Goal: Information Seeking & Learning: Learn about a topic

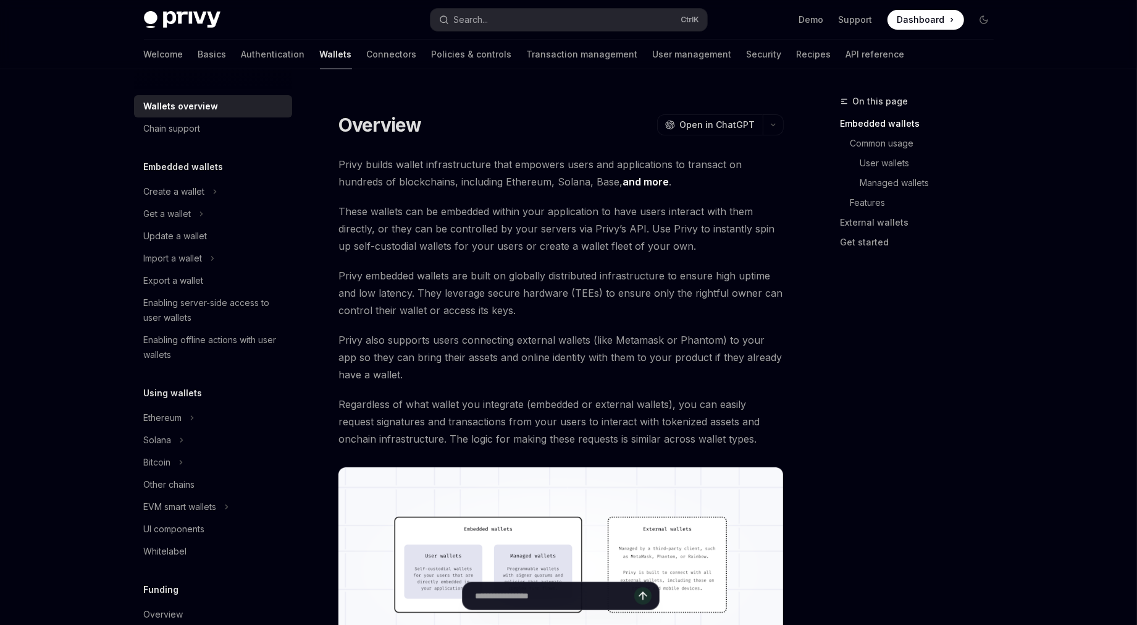
type textarea "*"
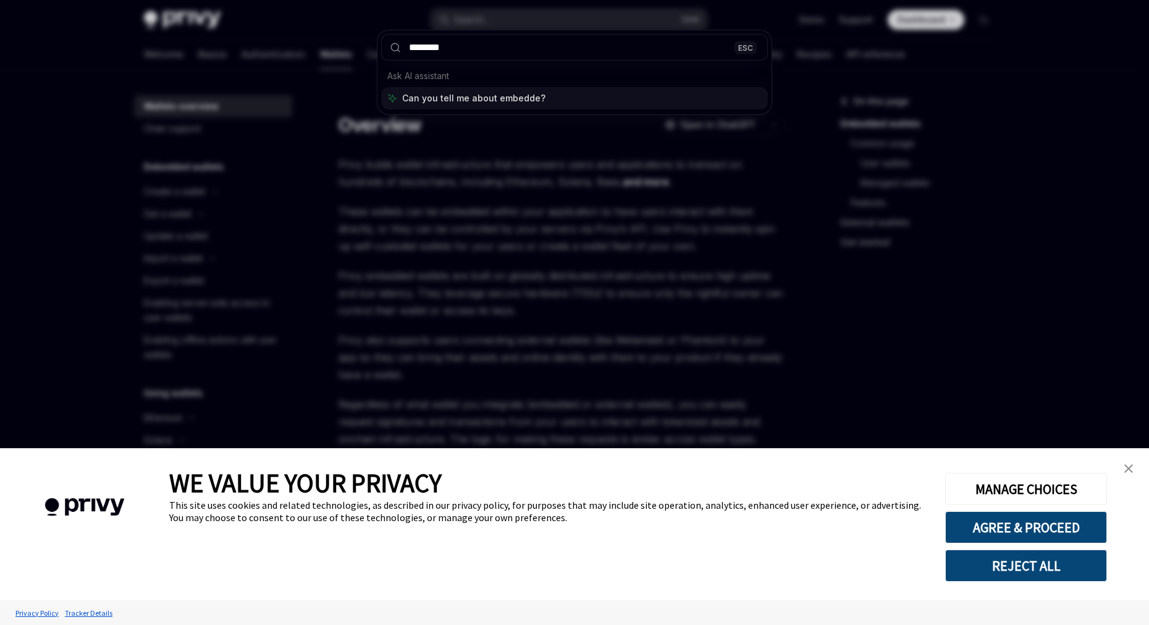
type input "********"
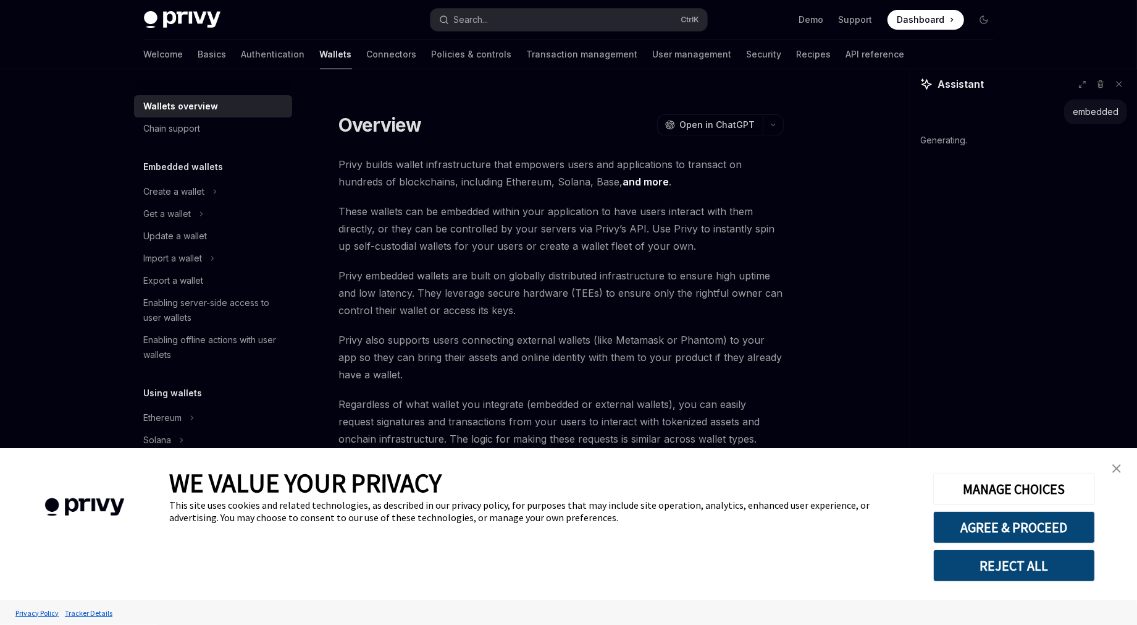
click at [1109, 470] on link "close banner" at bounding box center [1117, 468] width 25 height 25
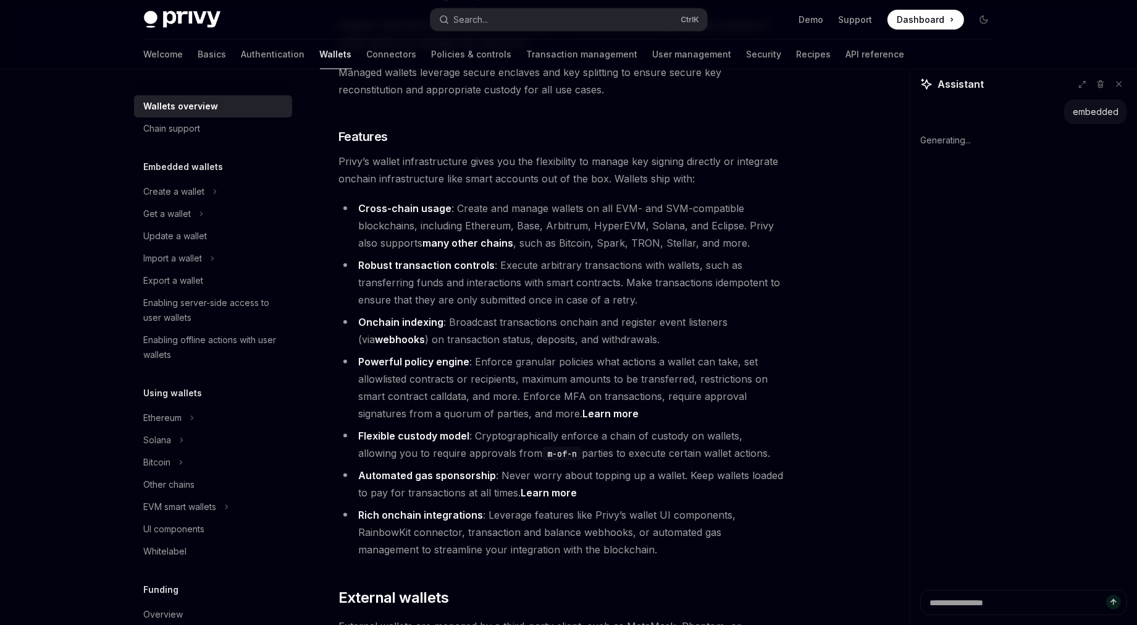
scroll to position [1294, 0]
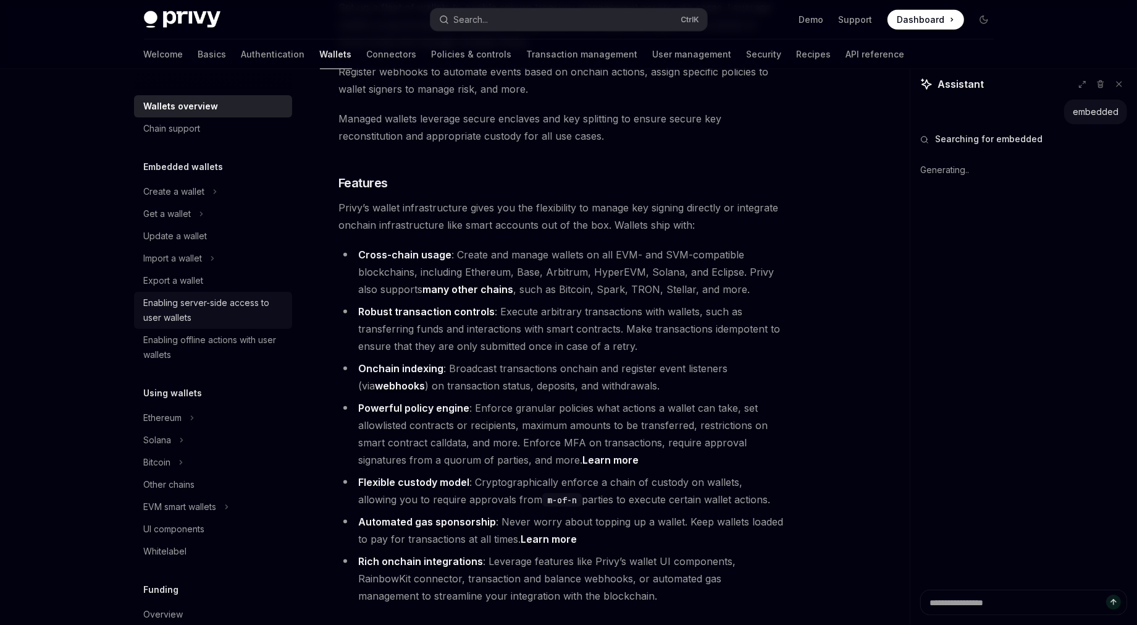
click at [188, 308] on div "Enabling server-side access to user wallets" at bounding box center [214, 310] width 141 height 30
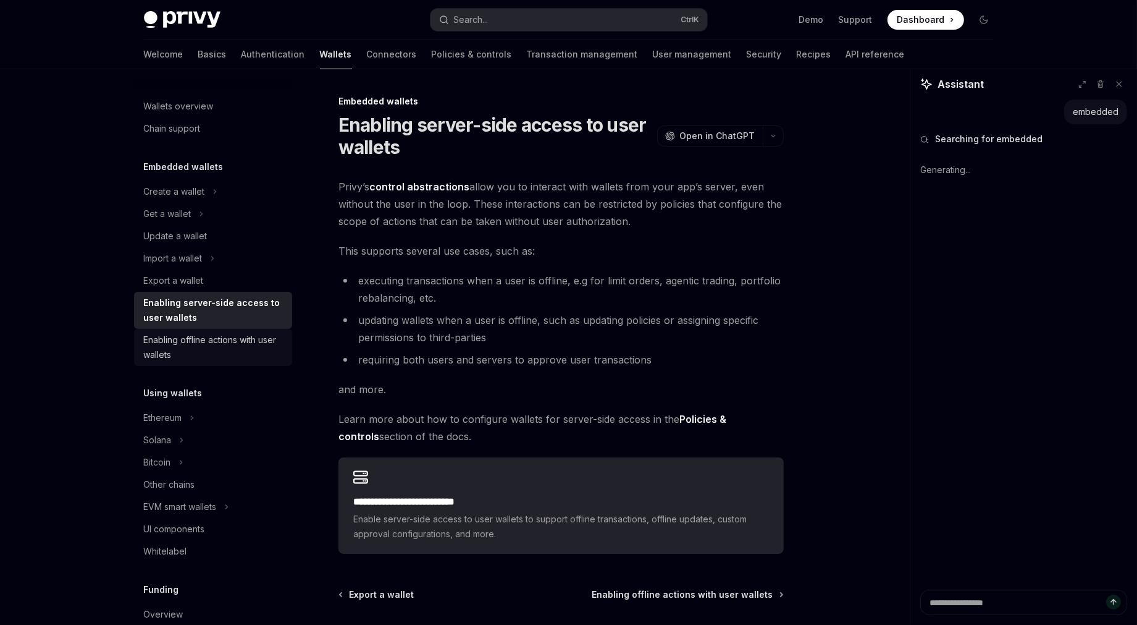
click at [188, 348] on div "Enabling offline actions with user wallets" at bounding box center [214, 347] width 141 height 30
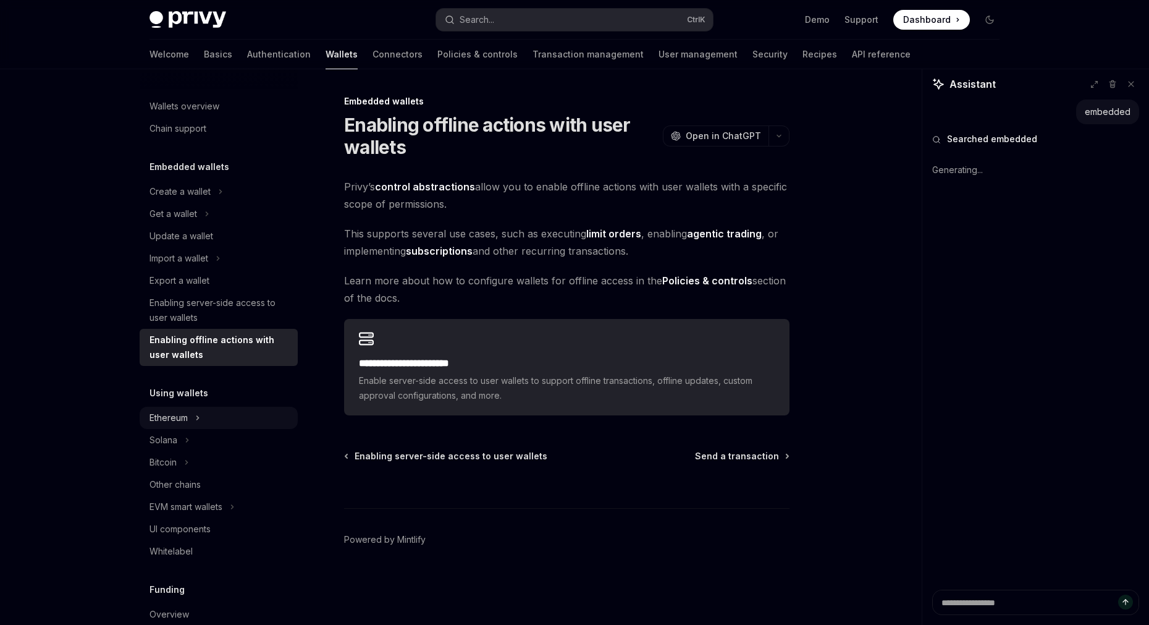
click at [196, 418] on icon "Toggle Ethereum section" at bounding box center [197, 417] width 5 height 15
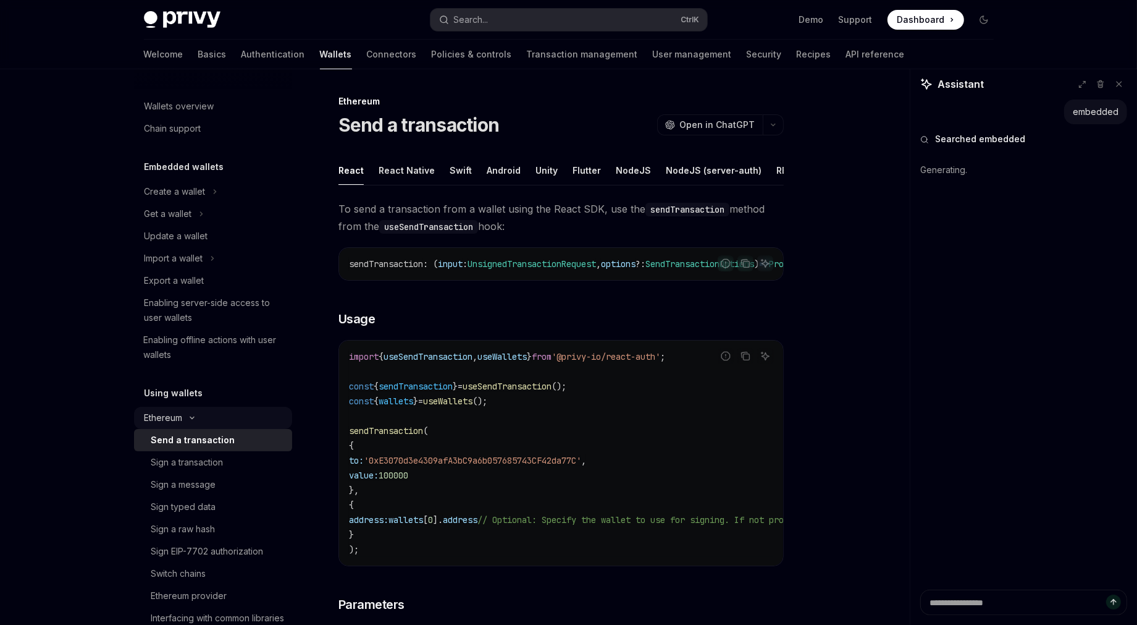
click at [196, 418] on icon "Toggle Ethereum section" at bounding box center [192, 417] width 15 height 5
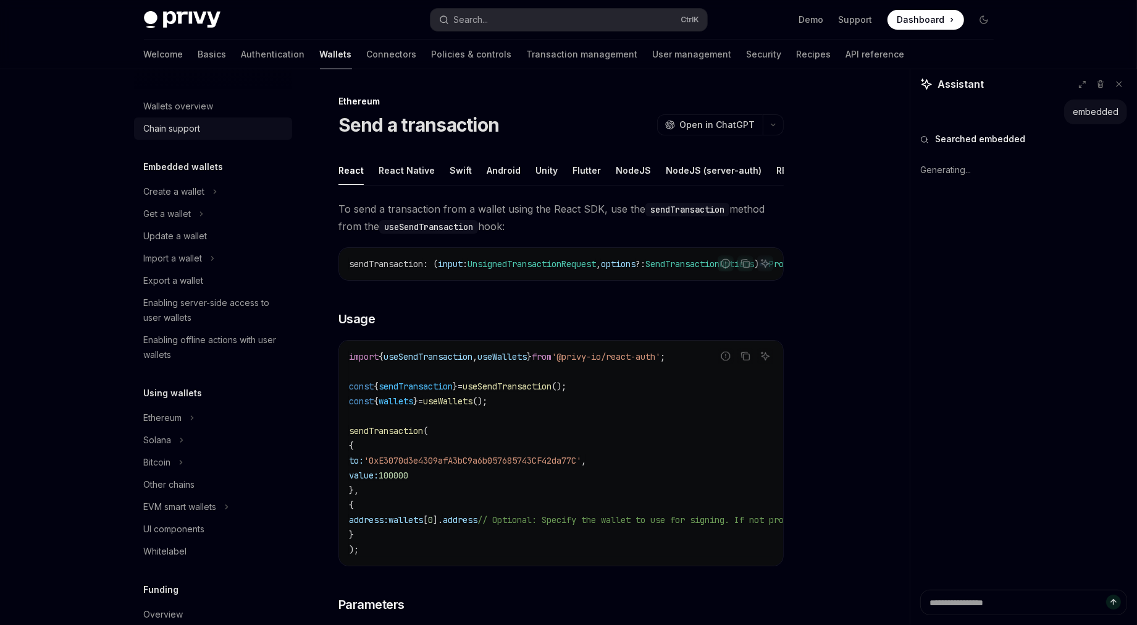
click at [189, 124] on div "Chain support" at bounding box center [172, 128] width 57 height 15
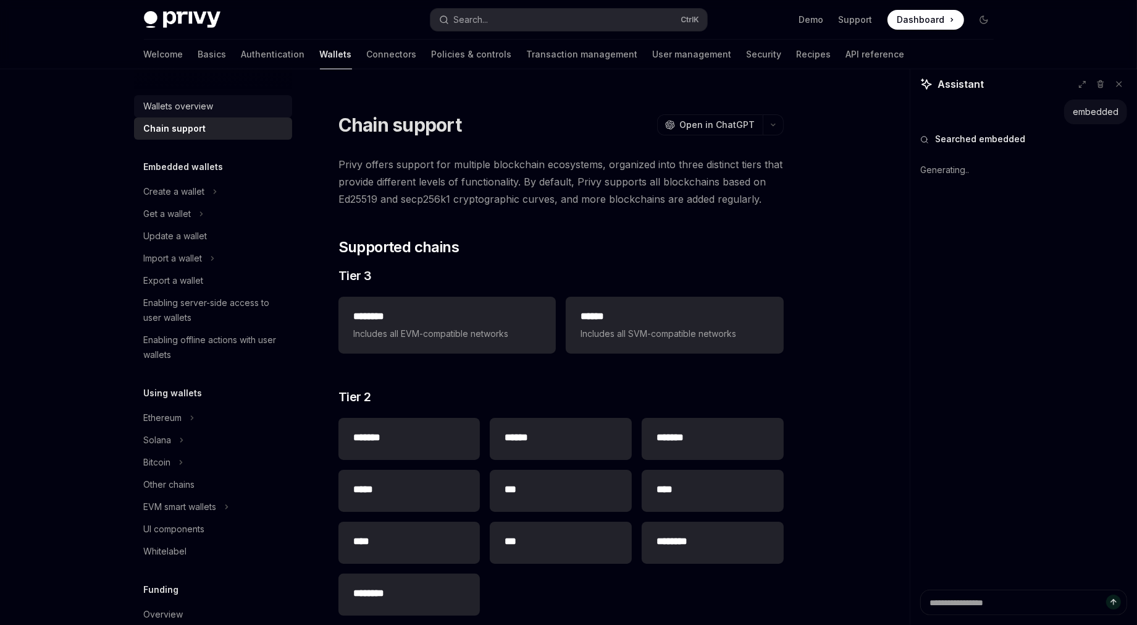
click at [184, 113] on div "Wallets overview" at bounding box center [179, 106] width 70 height 15
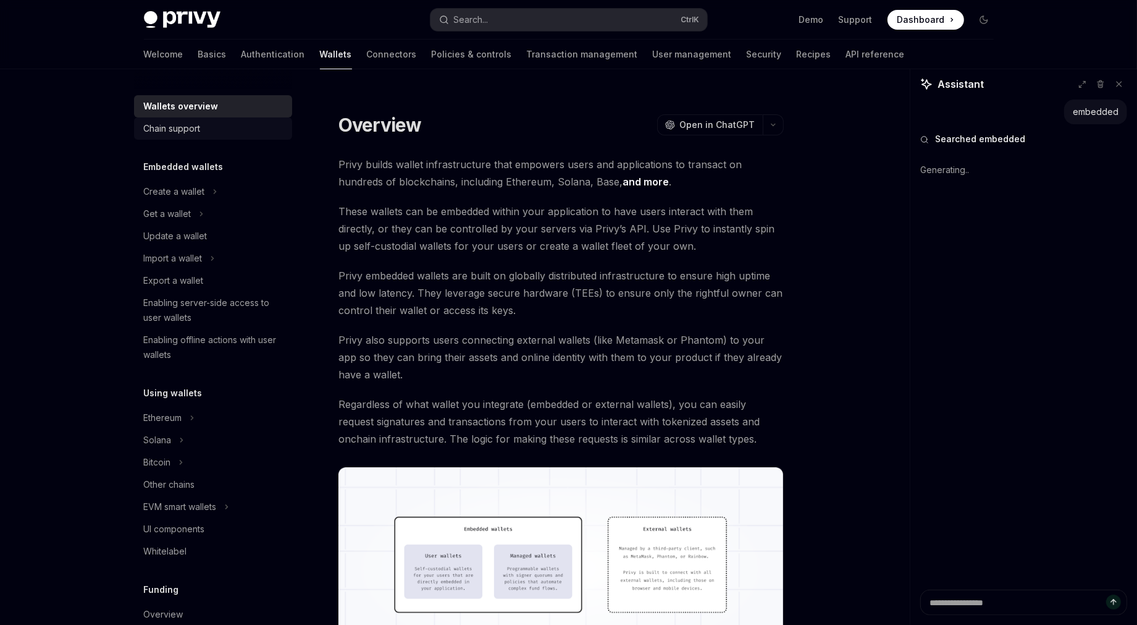
click at [185, 125] on div "Chain support" at bounding box center [172, 128] width 57 height 15
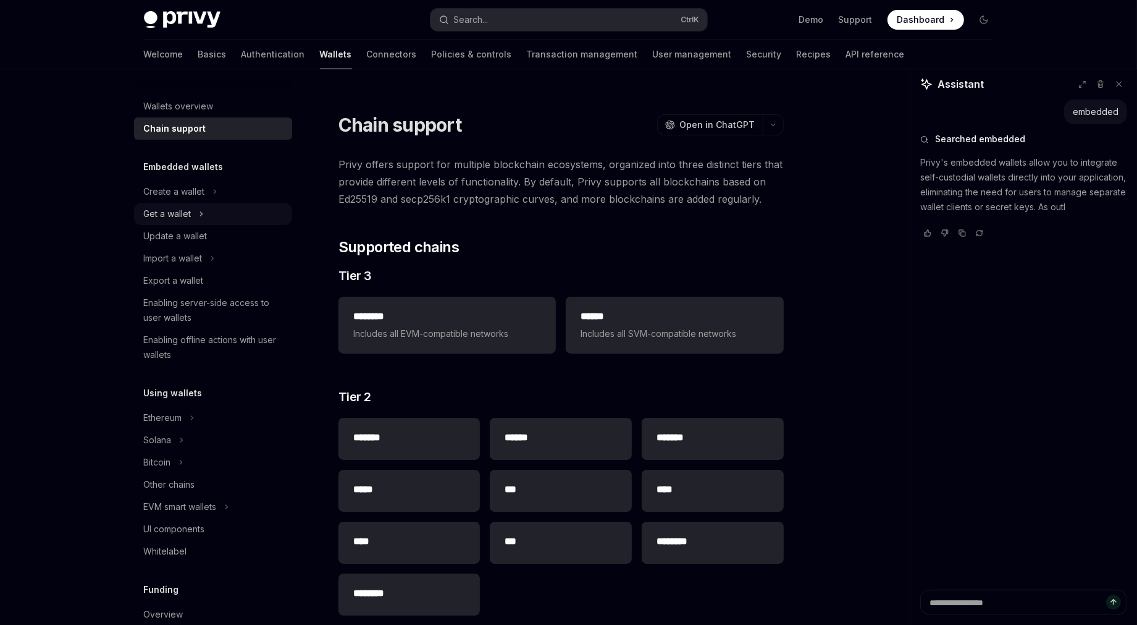
click at [188, 214] on div "Get a wallet" at bounding box center [168, 213] width 48 height 15
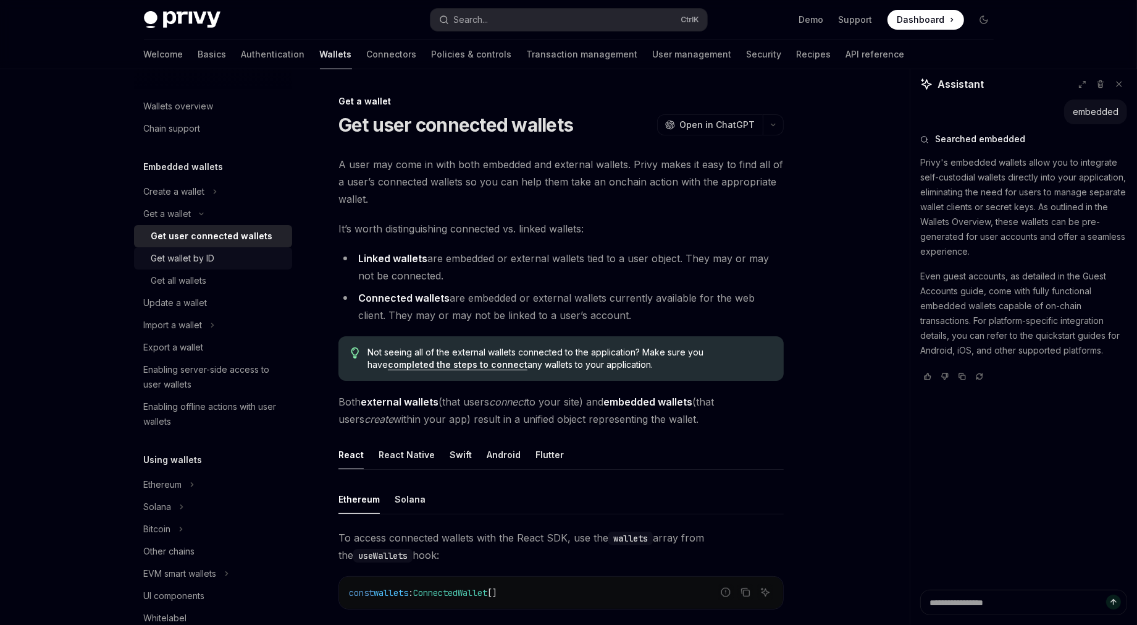
click at [211, 264] on div "Get wallet by ID" at bounding box center [183, 258] width 64 height 15
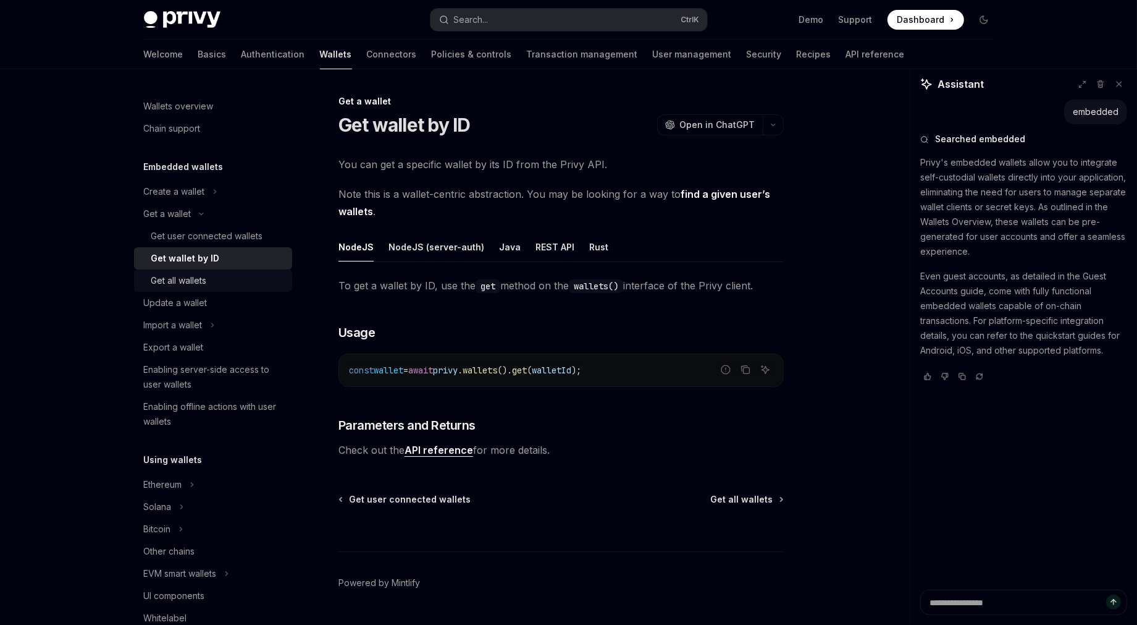
click at [216, 290] on link "Get all wallets" at bounding box center [213, 280] width 158 height 22
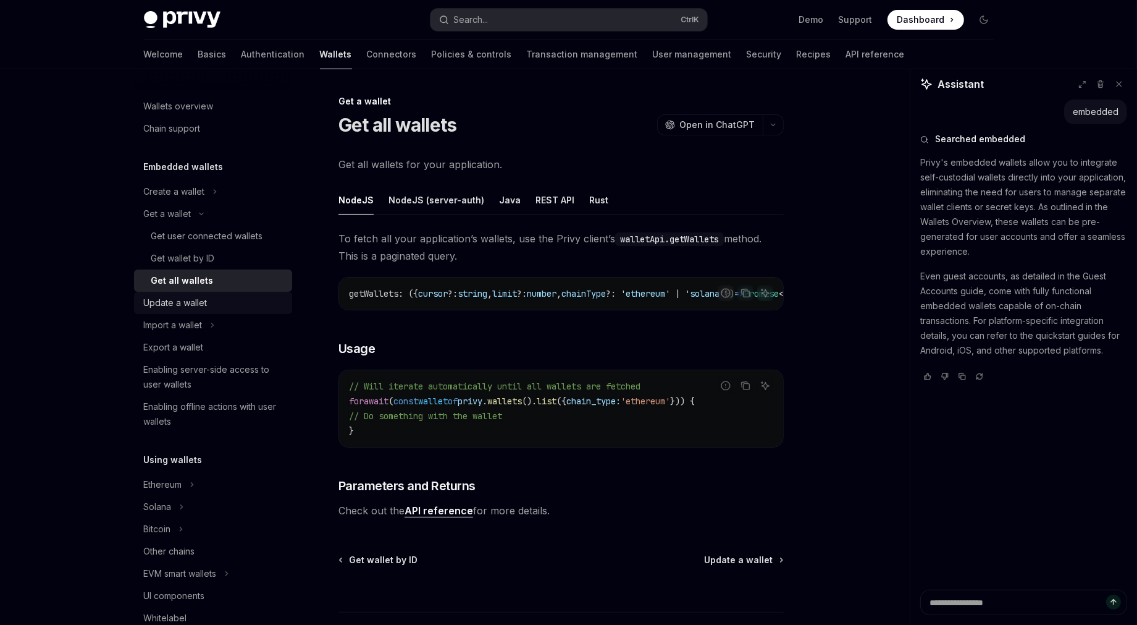
click at [211, 306] on div "Update a wallet" at bounding box center [214, 302] width 141 height 15
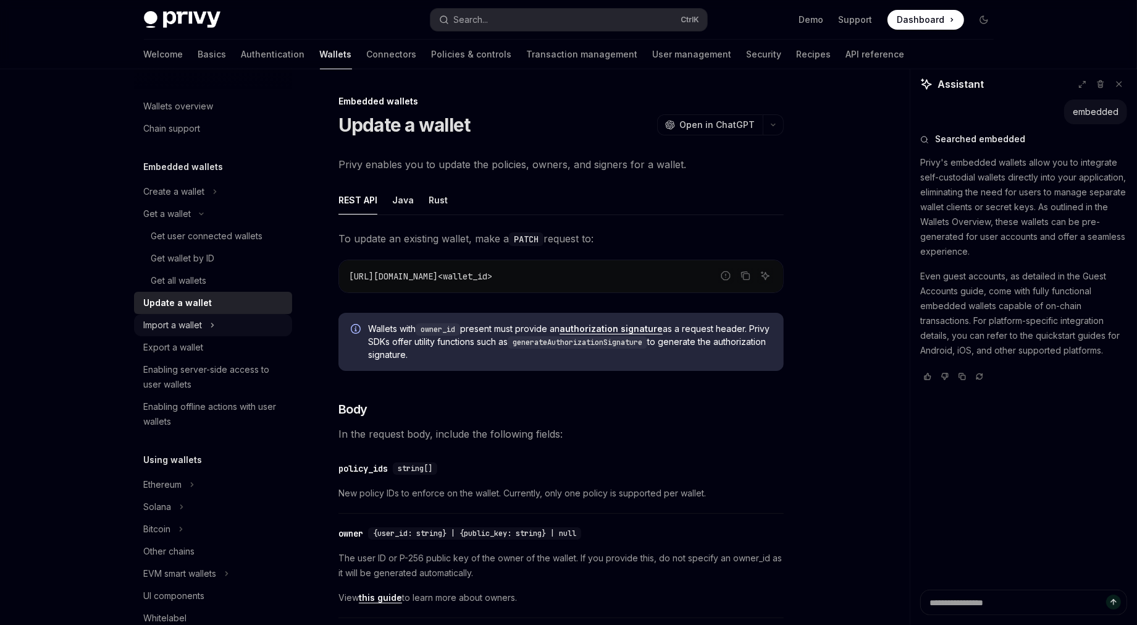
click at [209, 333] on button "Import a wallet" at bounding box center [213, 325] width 158 height 22
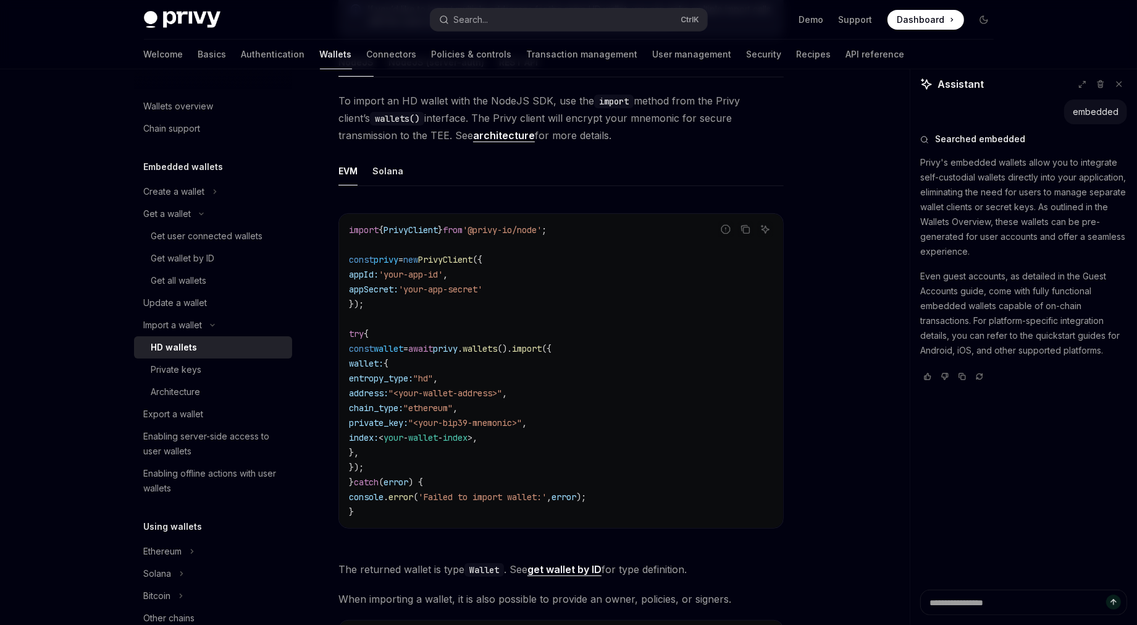
scroll to position [371, 0]
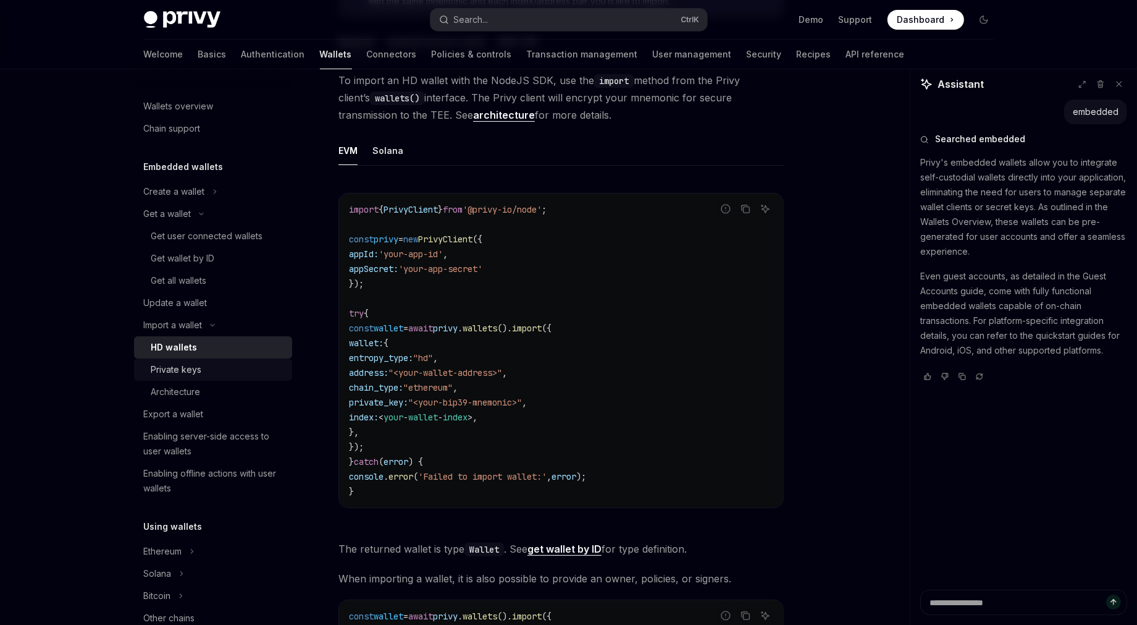
click at [213, 372] on div "Private keys" at bounding box center [217, 369] width 133 height 15
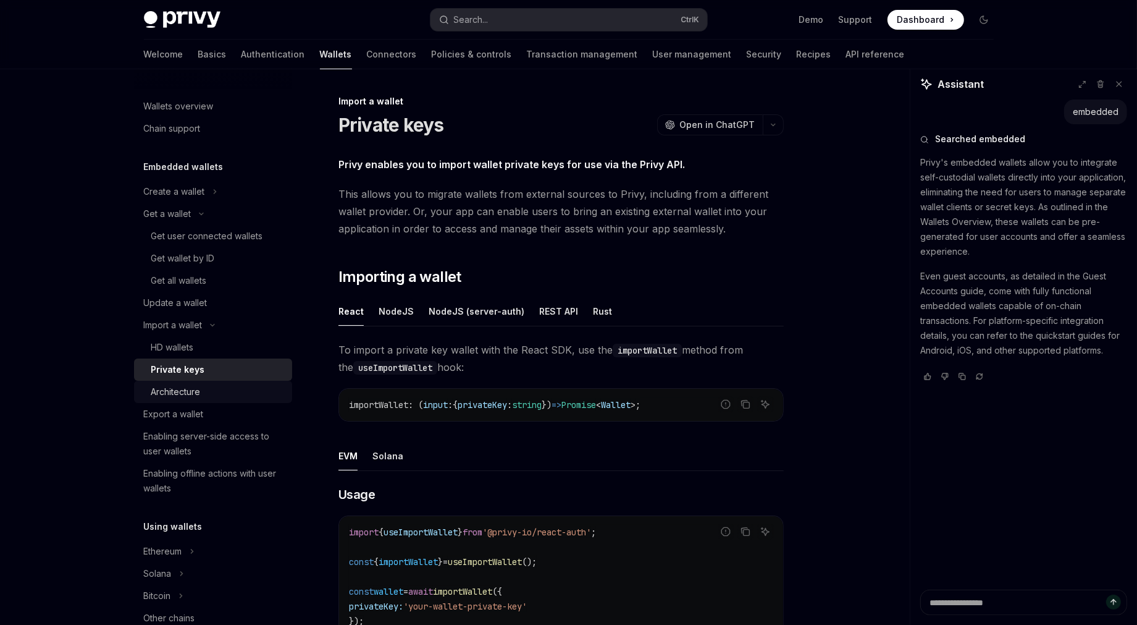
click at [211, 383] on link "Architecture" at bounding box center [213, 392] width 158 height 22
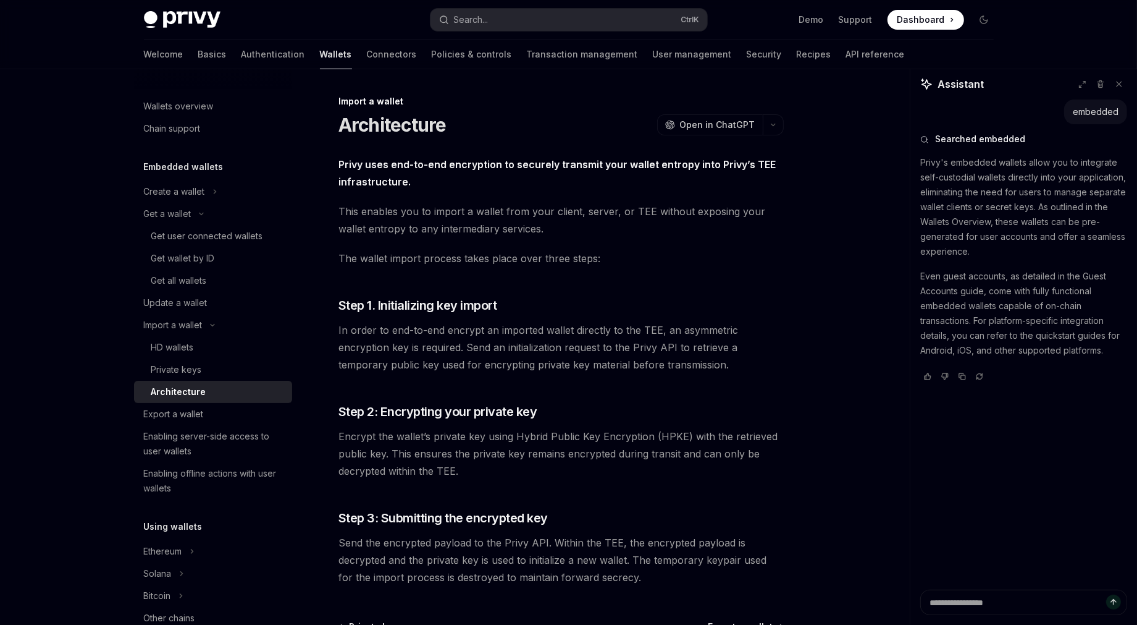
click at [215, 395] on div "Architecture" at bounding box center [217, 391] width 133 height 15
click at [213, 413] on div "Export a wallet" at bounding box center [214, 413] width 141 height 15
type textarea "*"
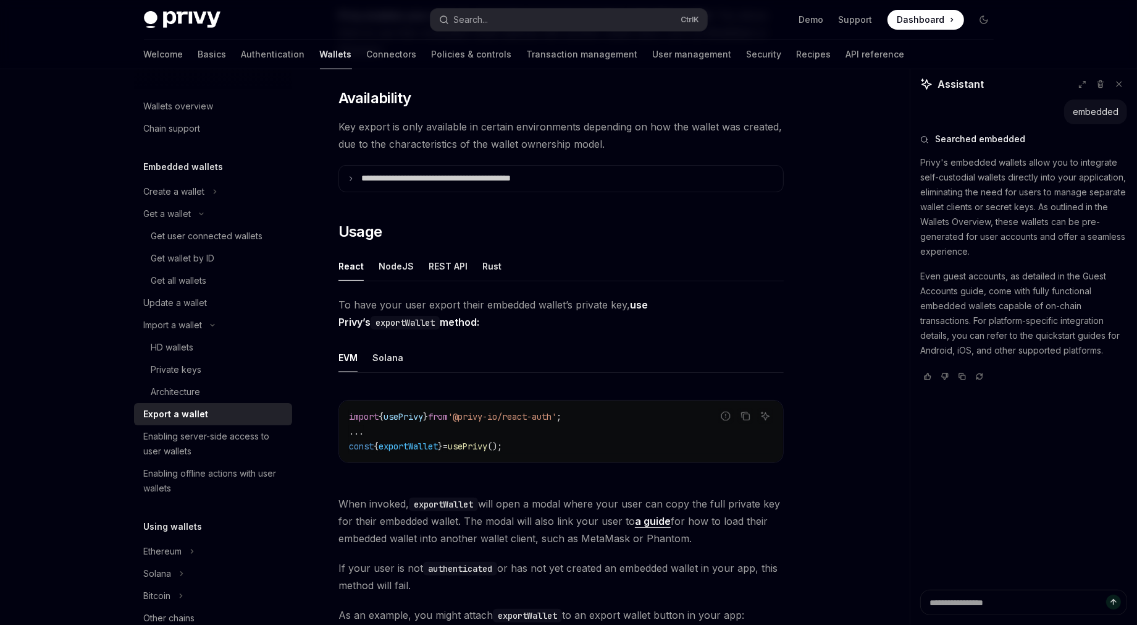
scroll to position [278, 0]
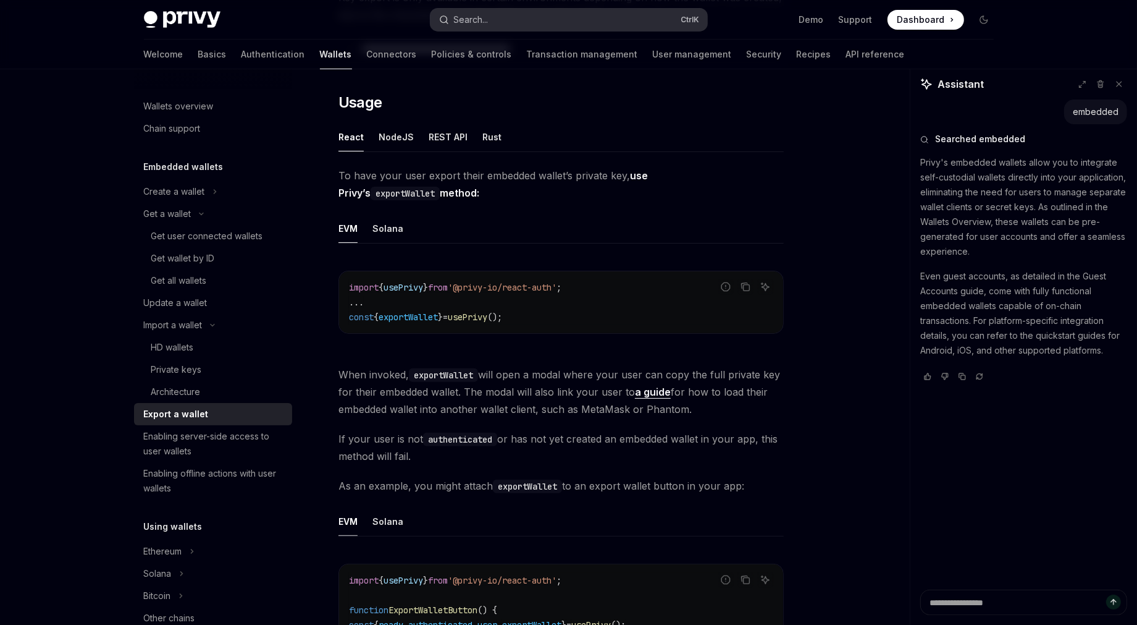
click at [515, 19] on button "Search... Ctrl K" at bounding box center [569, 20] width 277 height 22
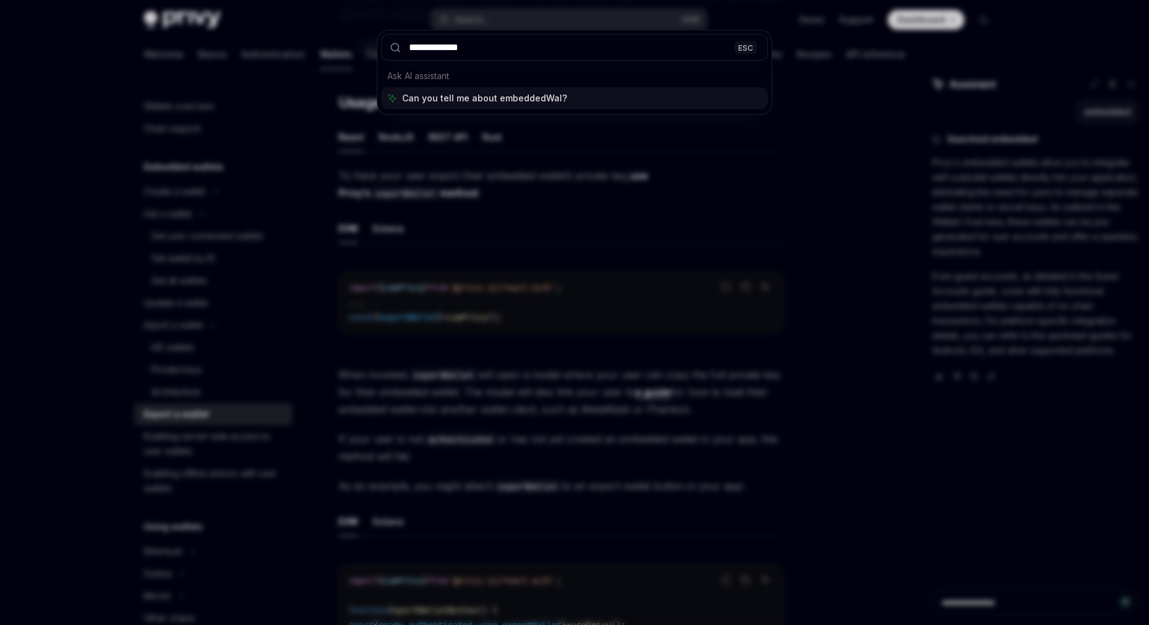
type input "**********"
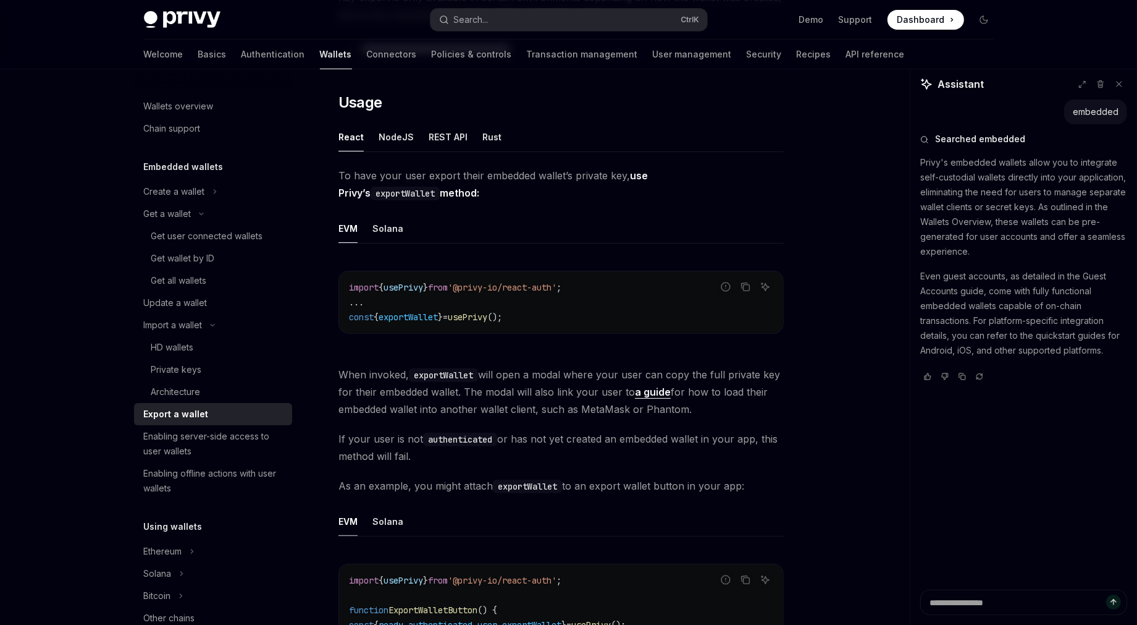
scroll to position [532, 0]
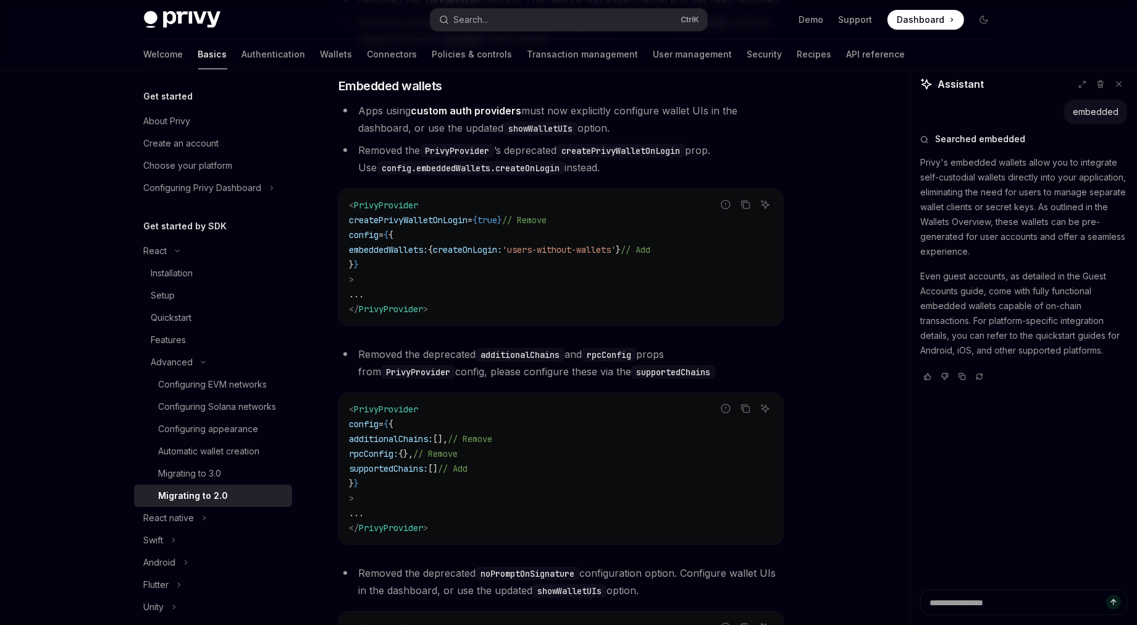
click at [431, 257] on code "< PrivyProvider createPrivyWalletOnLogin = { true } // Remove config = { { embe…" at bounding box center [561, 257] width 424 height 119
click at [420, 255] on span "embeddedWallets:" at bounding box center [388, 249] width 79 height 11
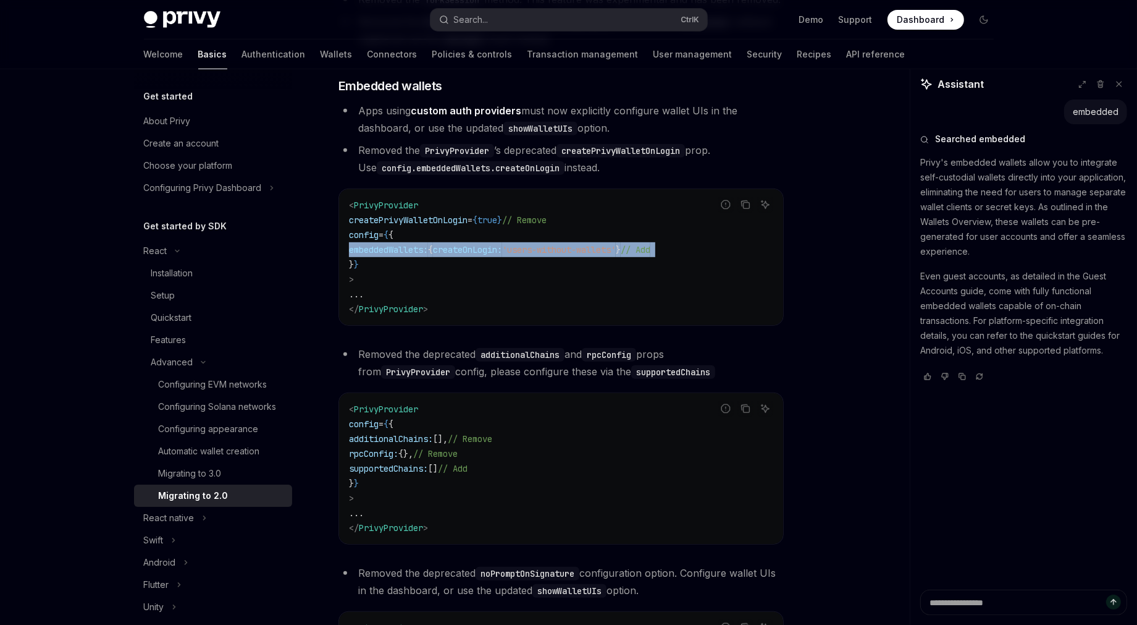
click at [419, 255] on span "embeddedWallets:" at bounding box center [388, 249] width 79 height 11
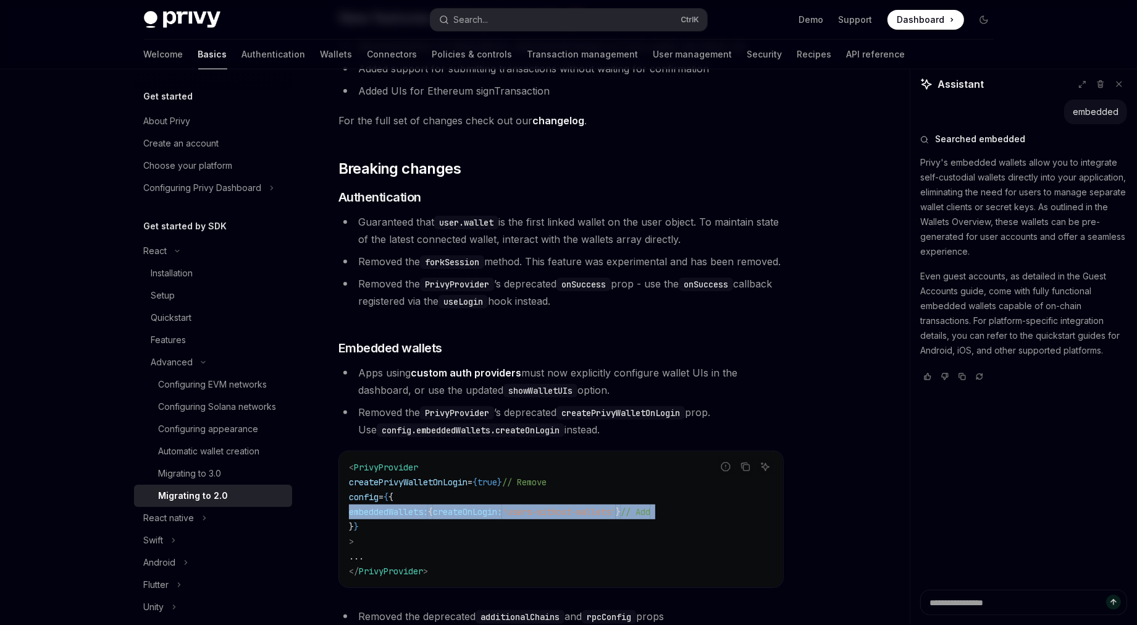
scroll to position [254, 0]
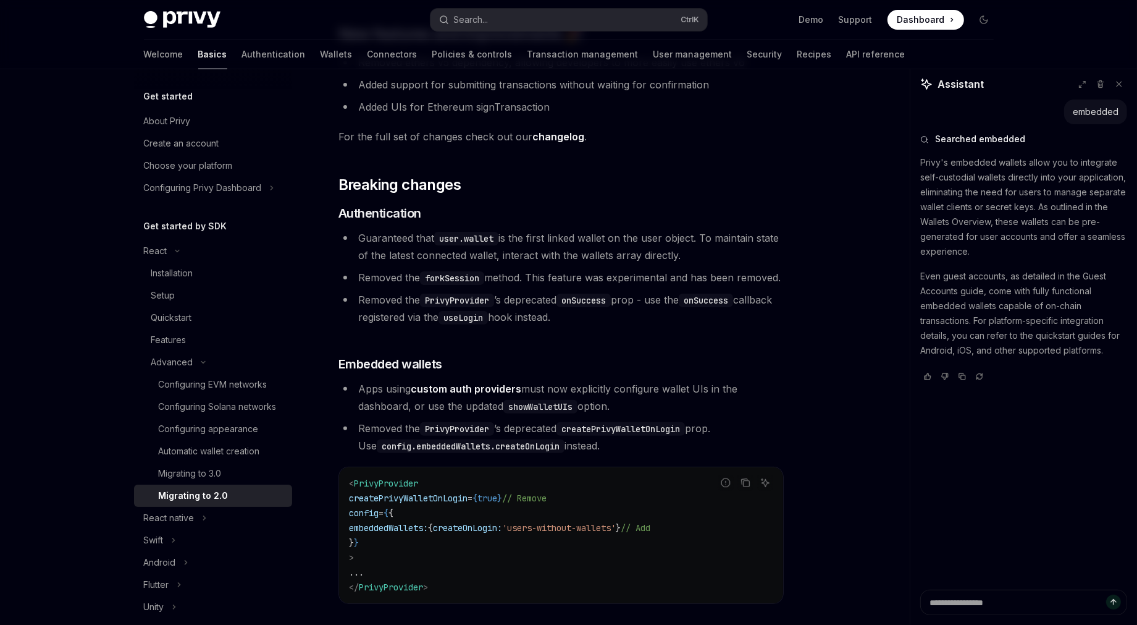
click at [367, 238] on span "Guaranteed that user.wallet is the first linked wallet on the user object. To m…" at bounding box center [568, 247] width 421 height 30
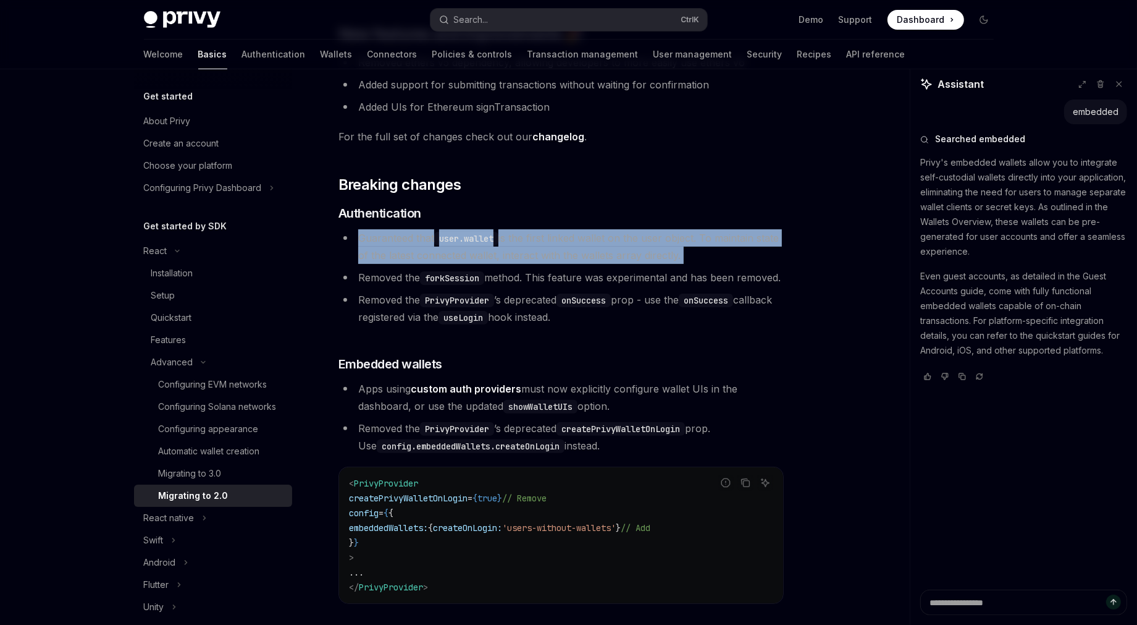
click at [368, 239] on span "Guaranteed that user.wallet is the first linked wallet on the user object. To m…" at bounding box center [568, 247] width 421 height 30
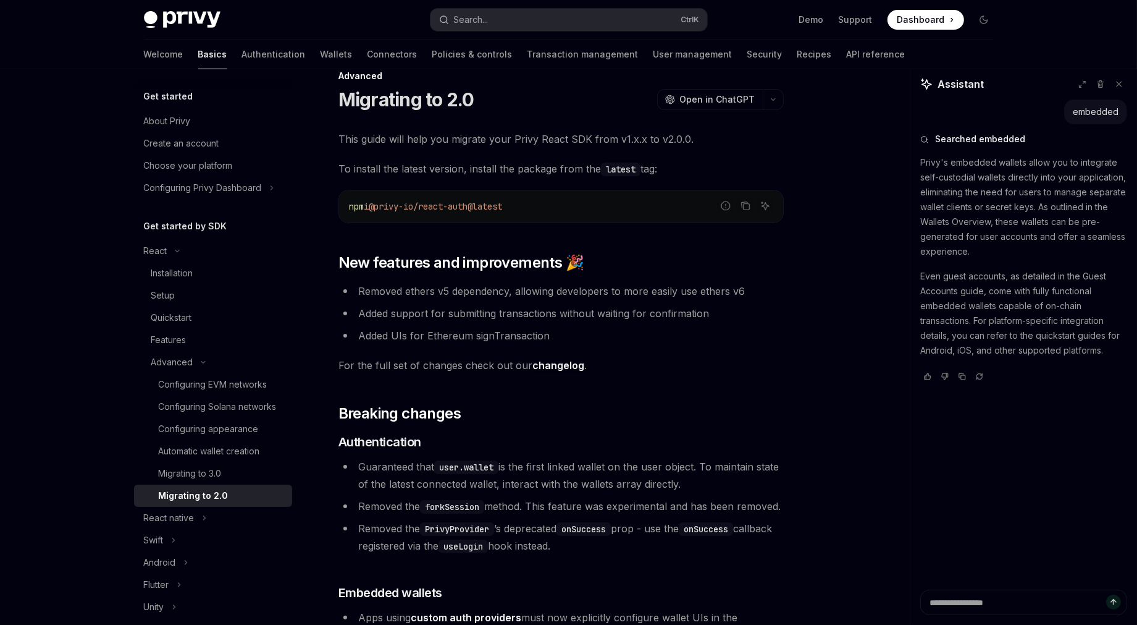
scroll to position [0, 0]
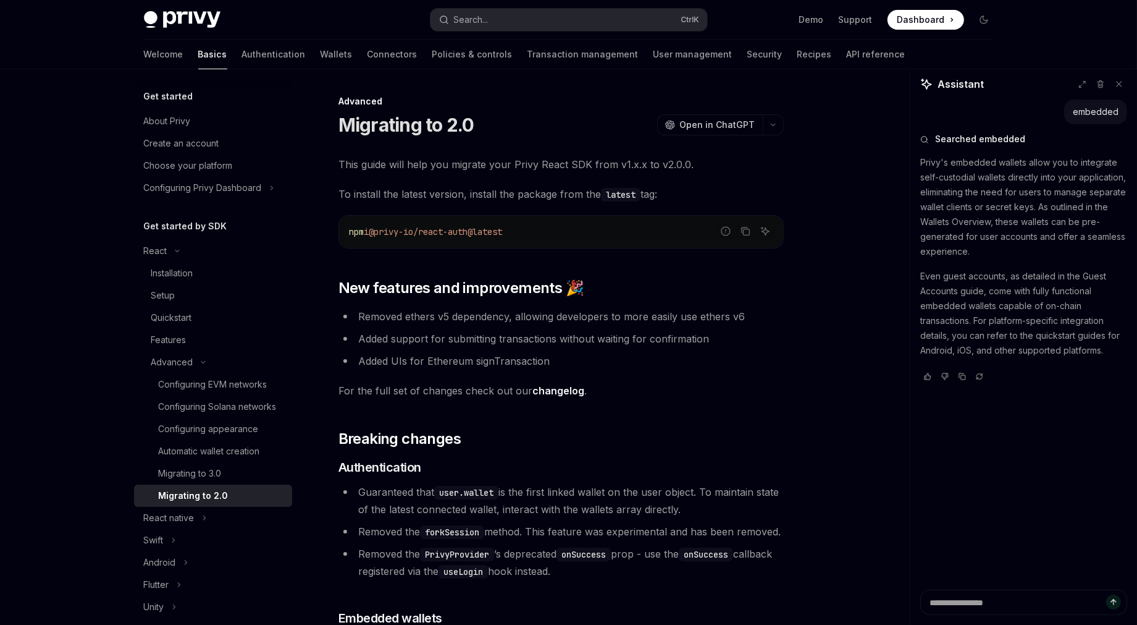
click at [343, 164] on span "This guide will help you migrate your Privy React SDK from v1.x.x to v2.0.0." at bounding box center [561, 164] width 445 height 17
drag, startPoint x: 343, startPoint y: 164, endPoint x: 706, endPoint y: 164, distance: 363.2
click at [706, 164] on span "This guide will help you migrate your Privy React SDK from v1.x.x to v2.0.0." at bounding box center [561, 164] width 445 height 17
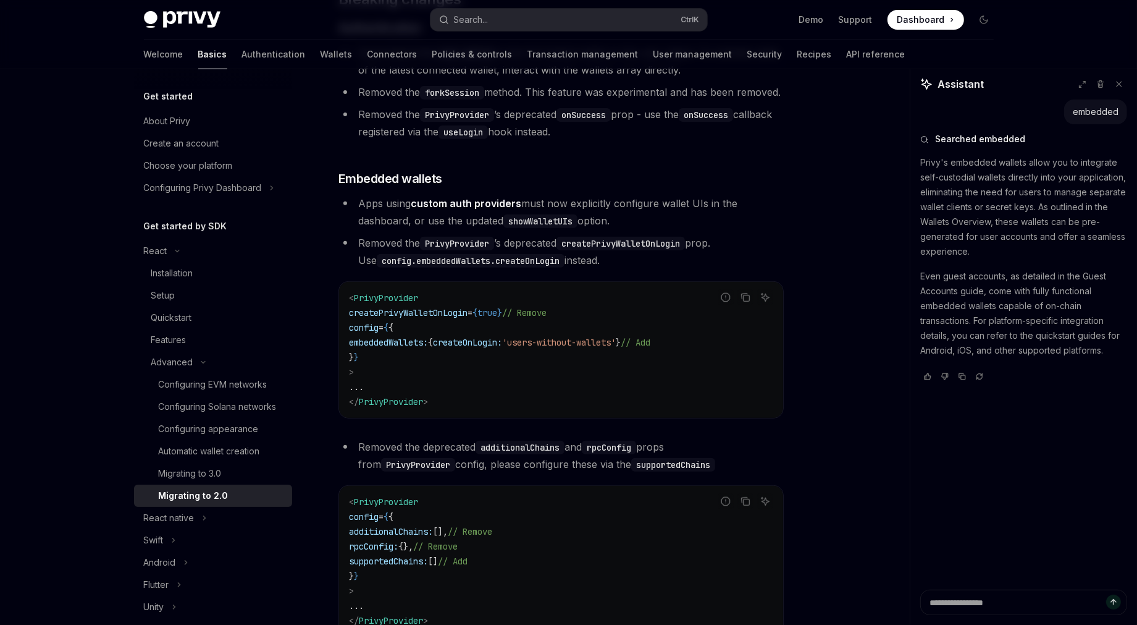
scroll to position [463, 0]
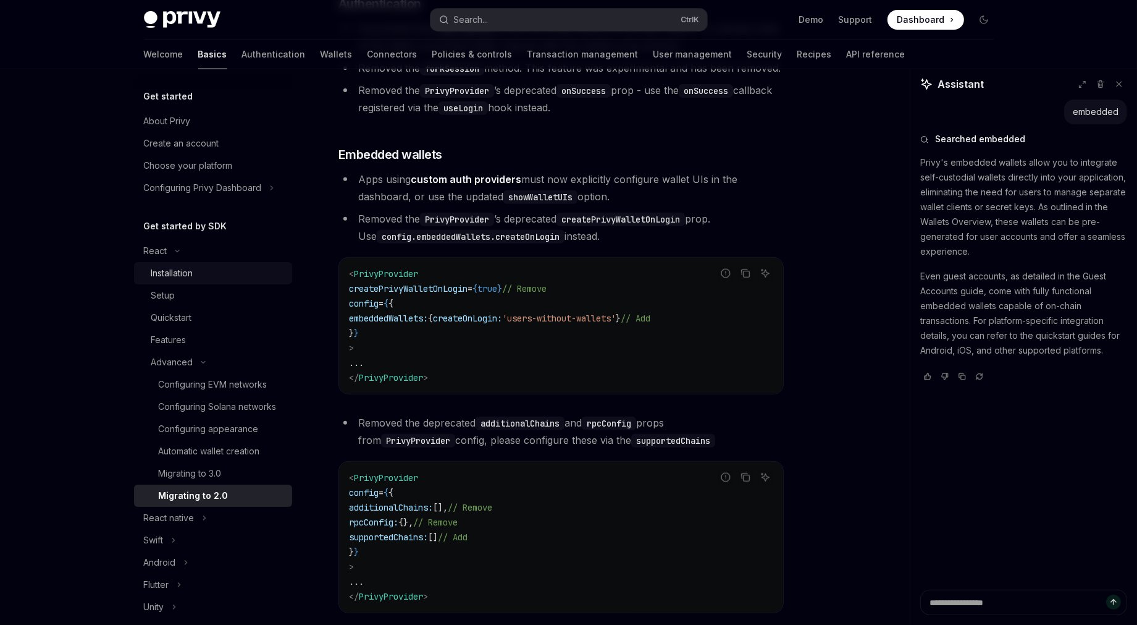
click at [183, 280] on div "Installation" at bounding box center [172, 273] width 42 height 15
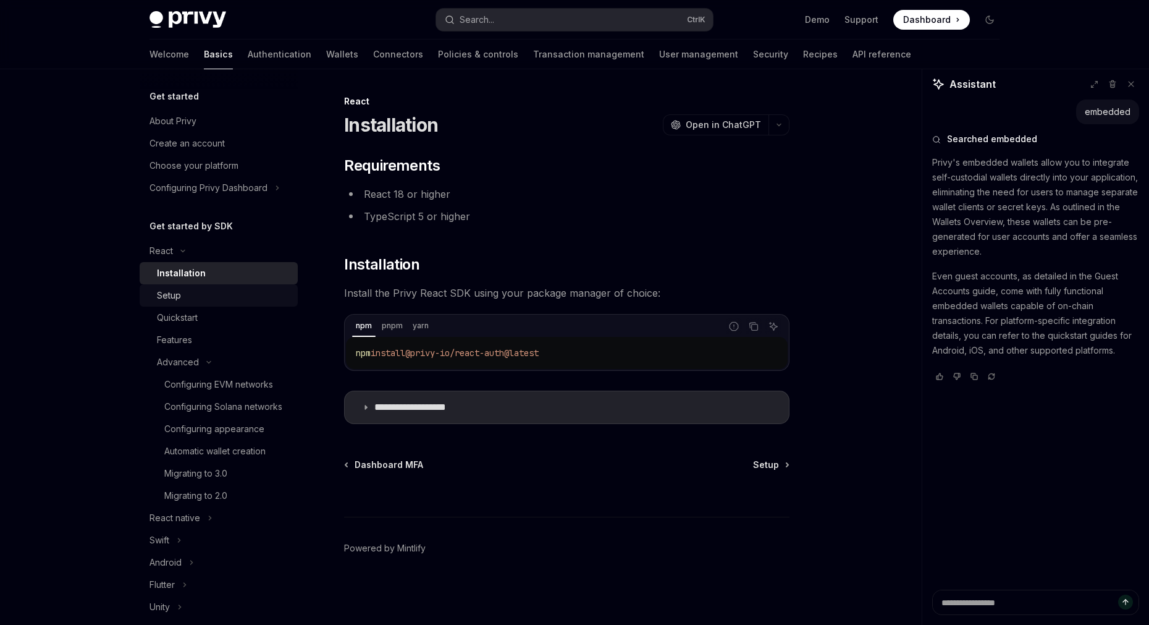
click at [195, 306] on link "Setup" at bounding box center [219, 295] width 158 height 22
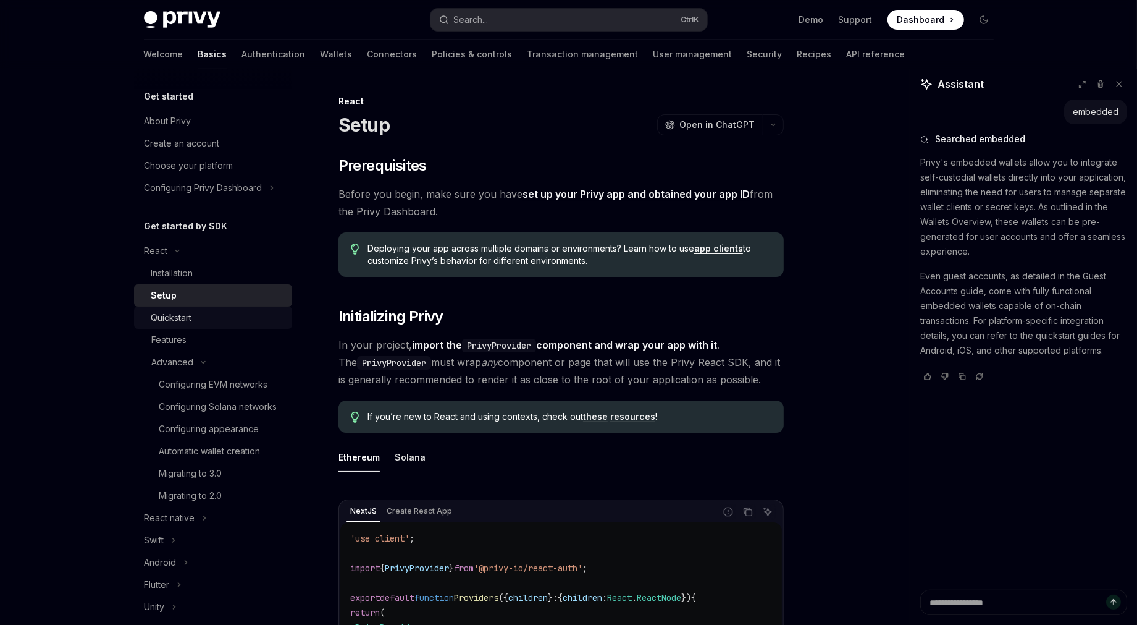
click at [203, 329] on link "Quickstart" at bounding box center [213, 317] width 158 height 22
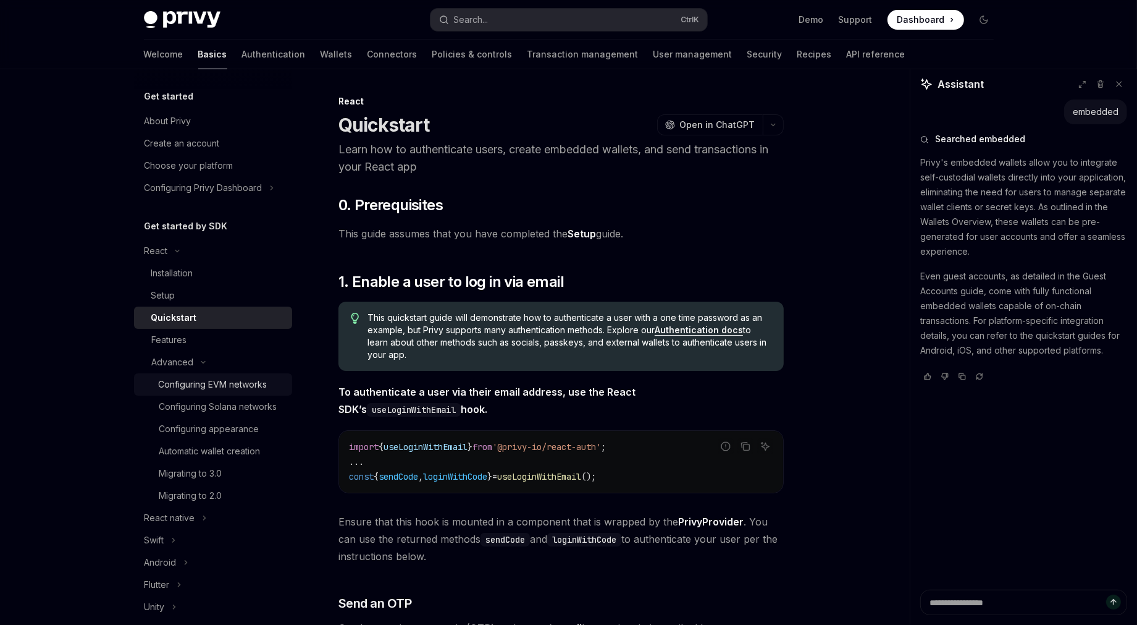
click at [217, 392] on div "Configuring EVM networks" at bounding box center [213, 384] width 109 height 15
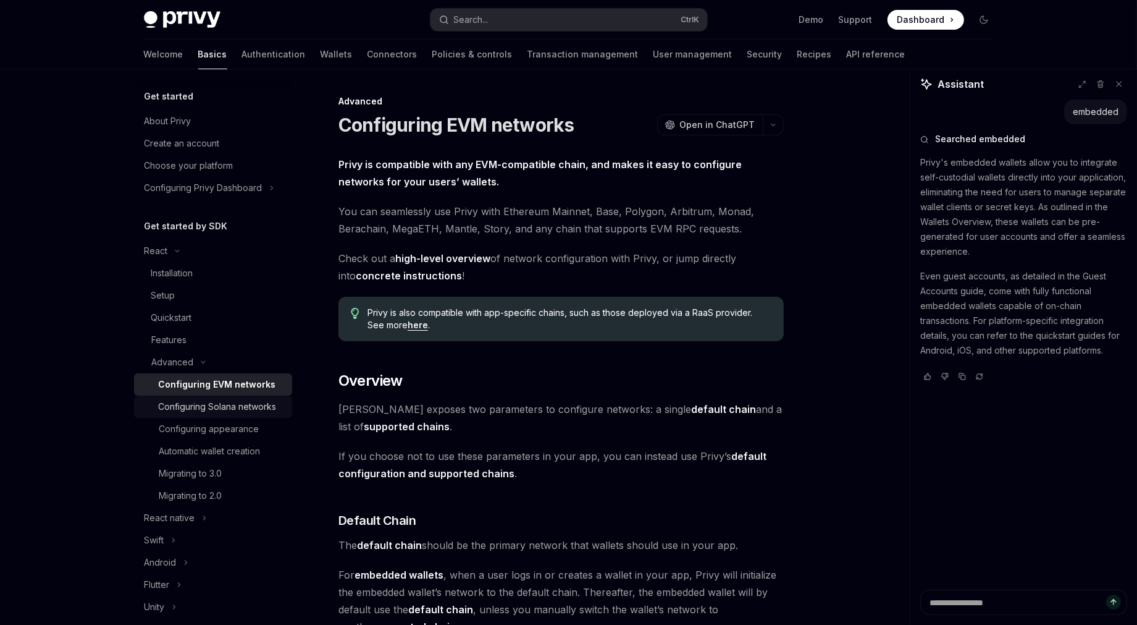
click at [222, 414] on div "Configuring Solana networks" at bounding box center [218, 406] width 118 height 15
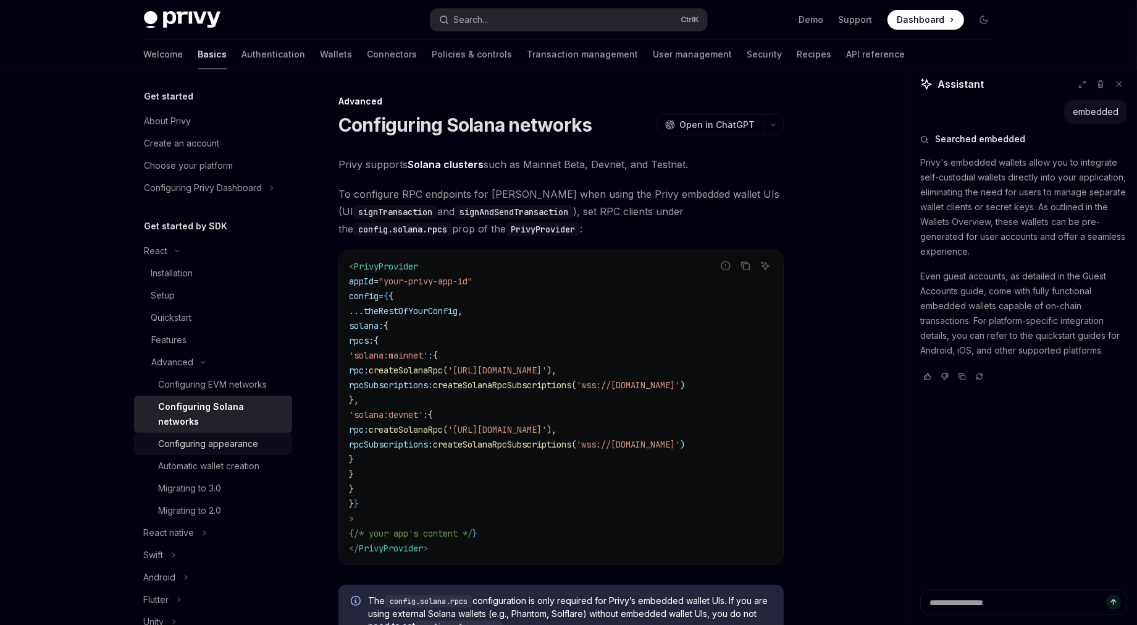
drag, startPoint x: 225, startPoint y: 462, endPoint x: 225, endPoint y: 468, distance: 6.2
click at [225, 451] on div "Configuring appearance" at bounding box center [209, 443] width 100 height 15
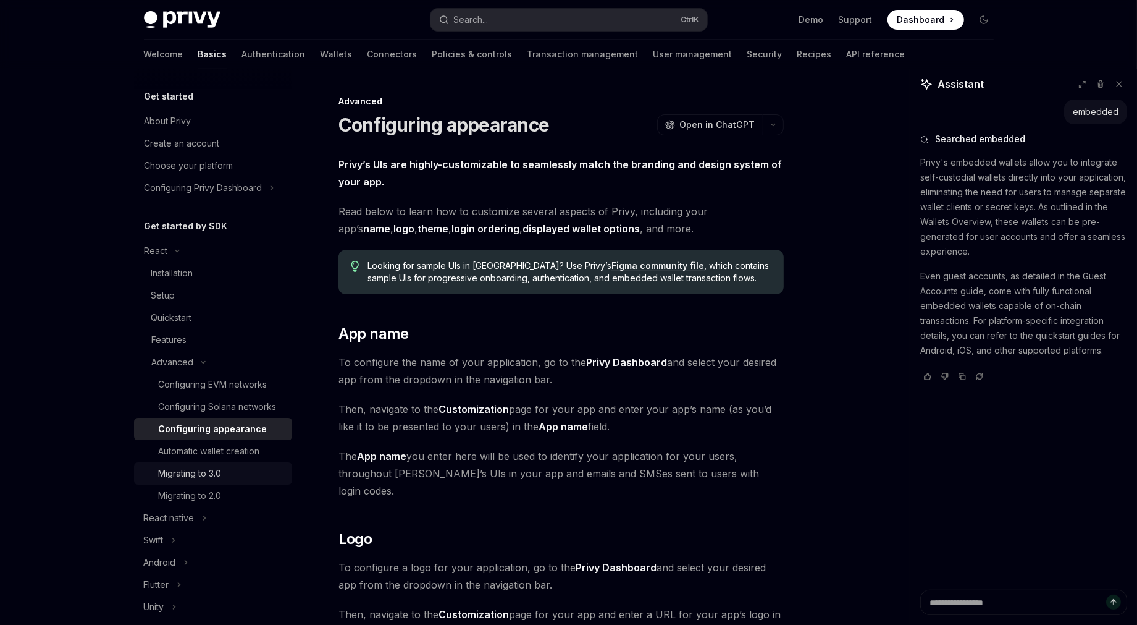
click at [227, 484] on link "Migrating to 3.0" at bounding box center [213, 473] width 158 height 22
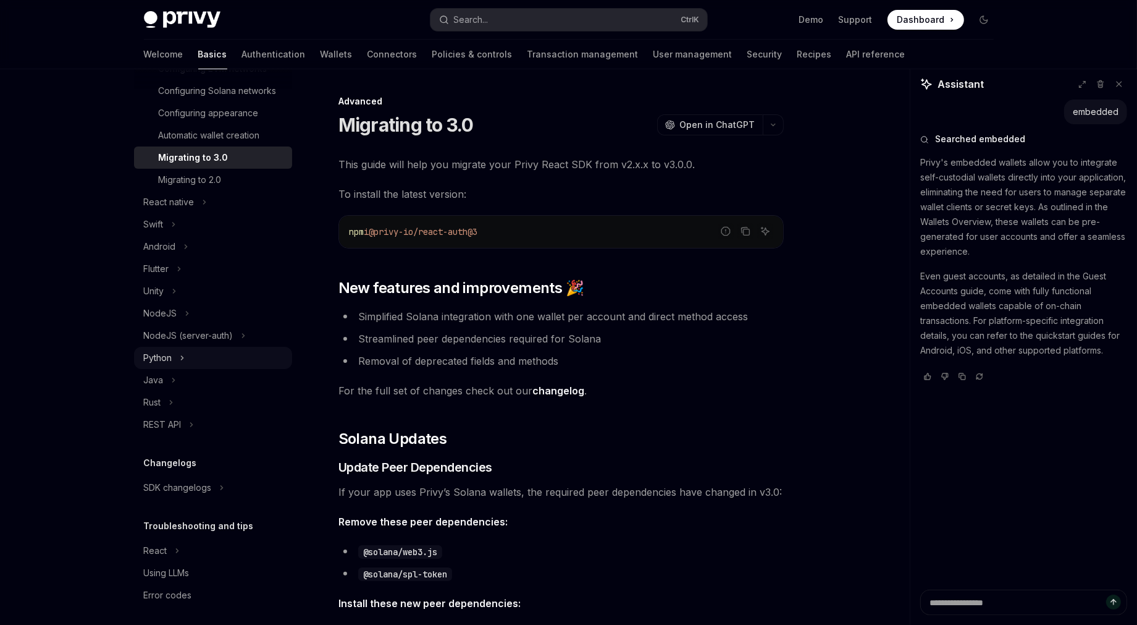
scroll to position [351, 0]
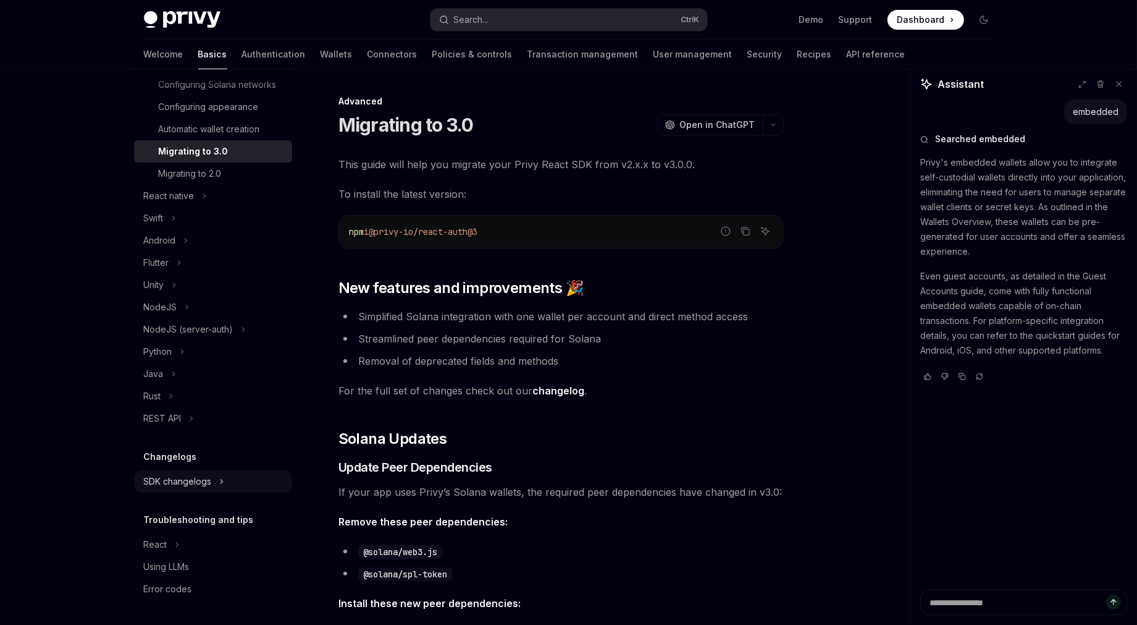
click at [212, 488] on button "SDK changelogs" at bounding box center [213, 481] width 158 height 22
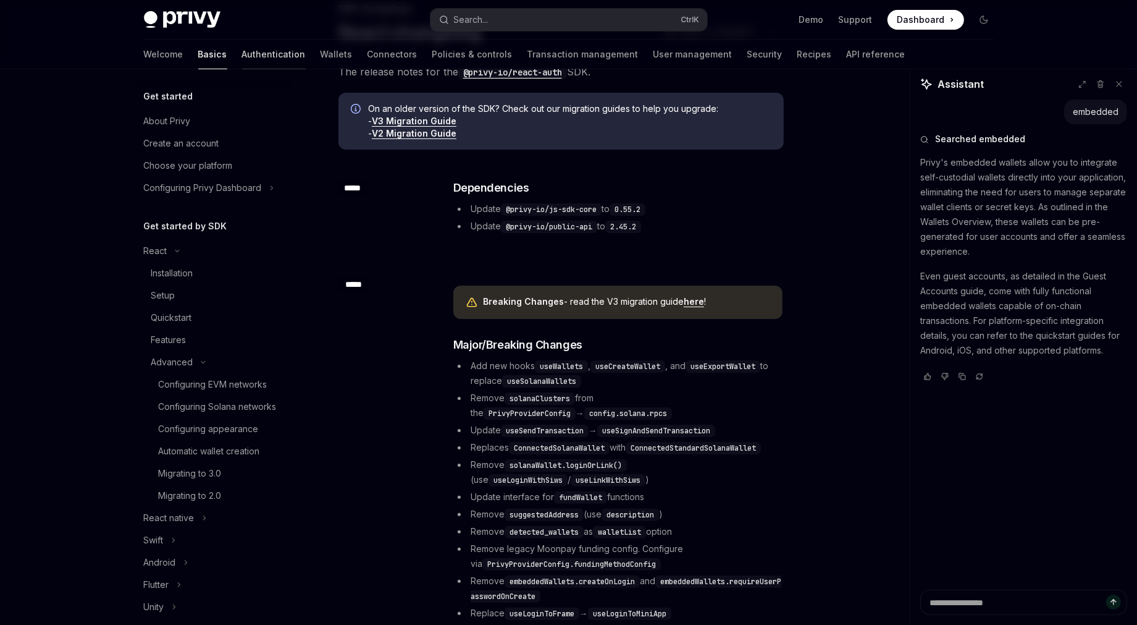
click at [242, 45] on link "Authentication" at bounding box center [274, 55] width 64 height 30
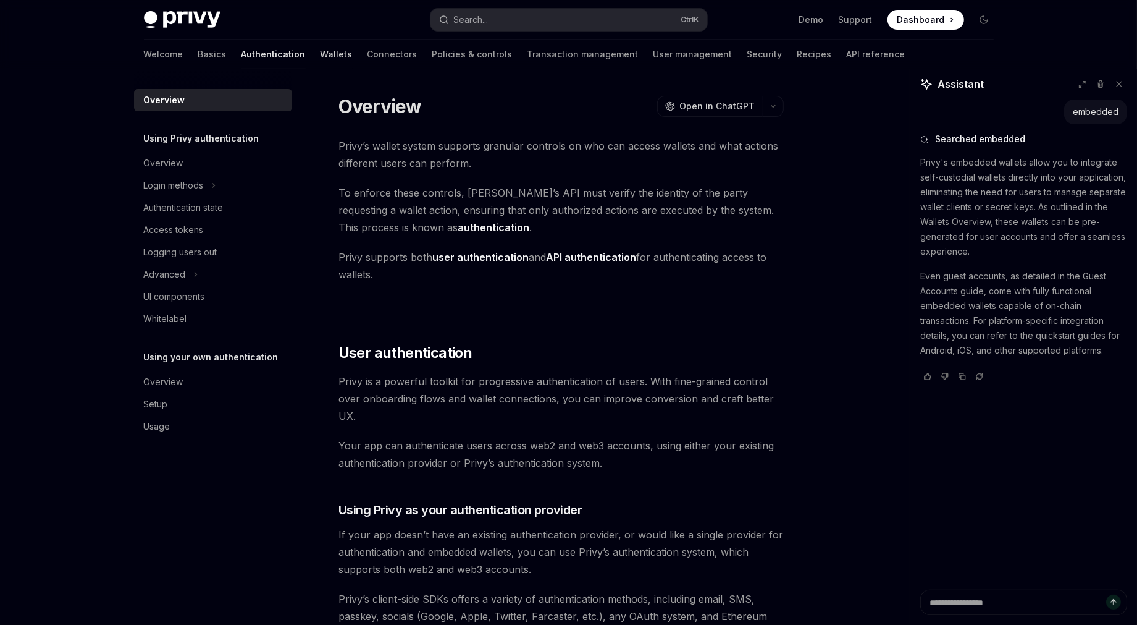
click at [321, 48] on link "Wallets" at bounding box center [337, 55] width 32 height 30
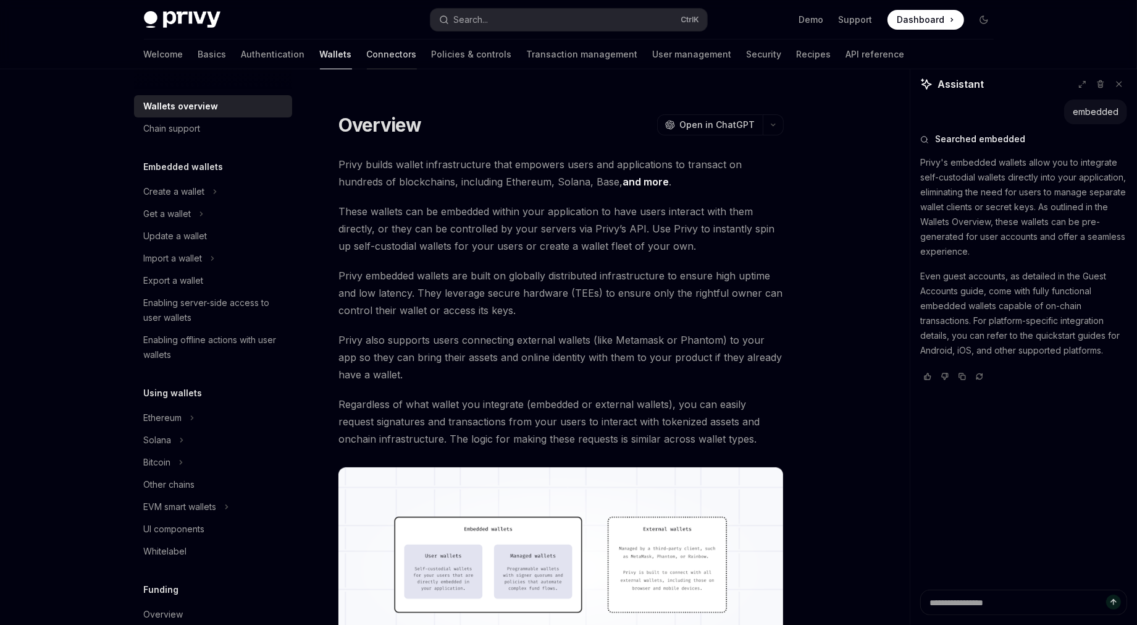
click at [367, 59] on link "Connectors" at bounding box center [392, 55] width 50 height 30
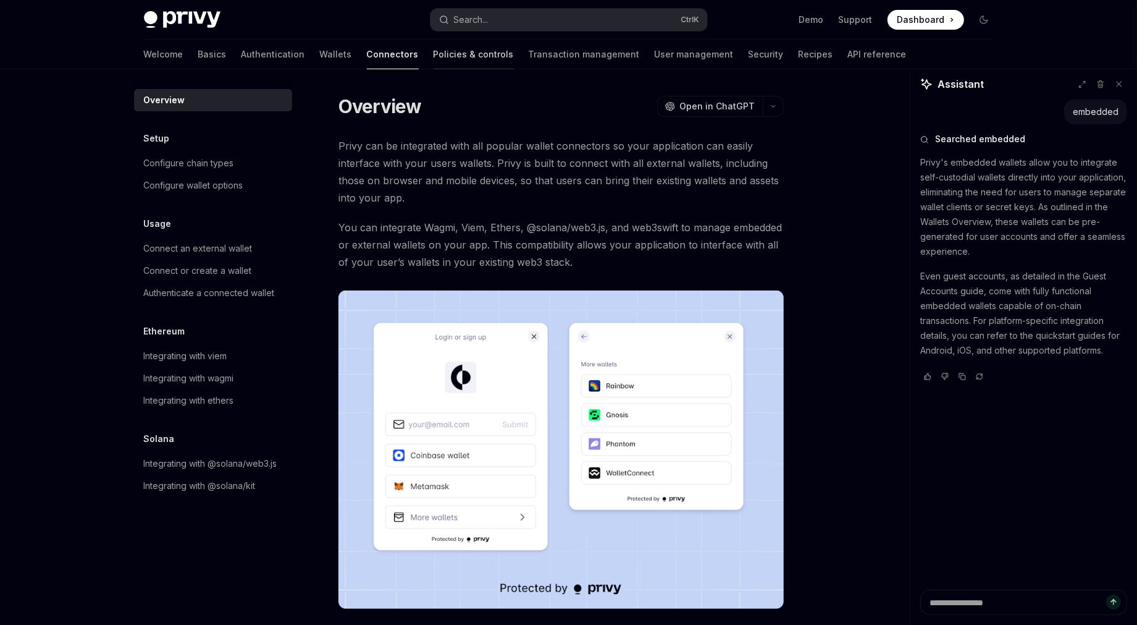
click at [434, 53] on link "Policies & controls" at bounding box center [474, 55] width 80 height 30
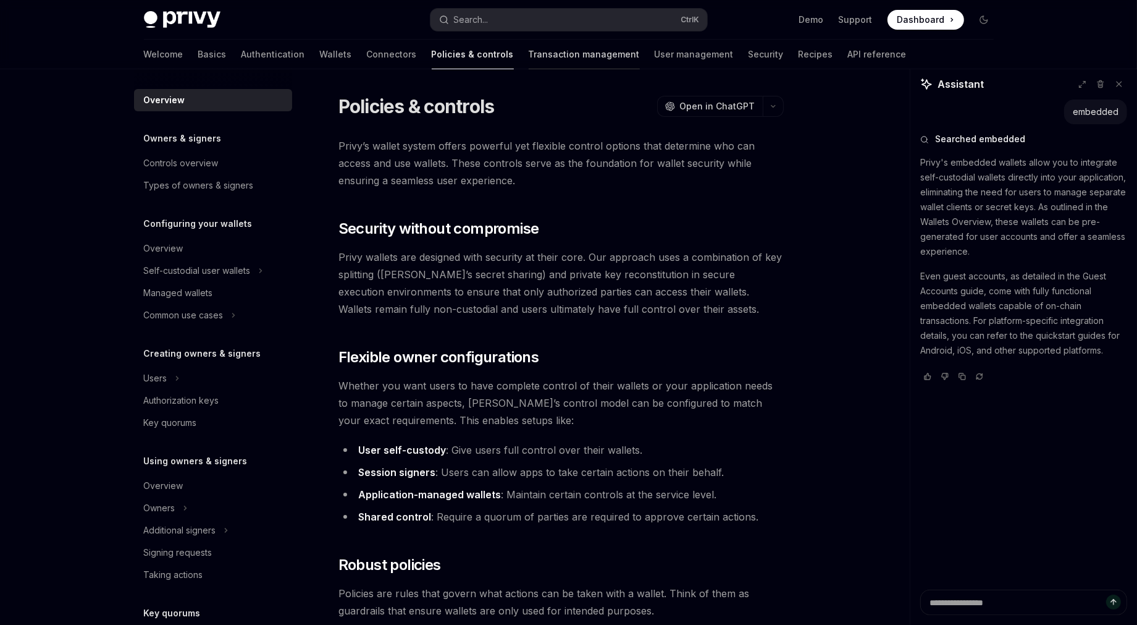
click at [529, 50] on link "Transaction management" at bounding box center [584, 55] width 111 height 30
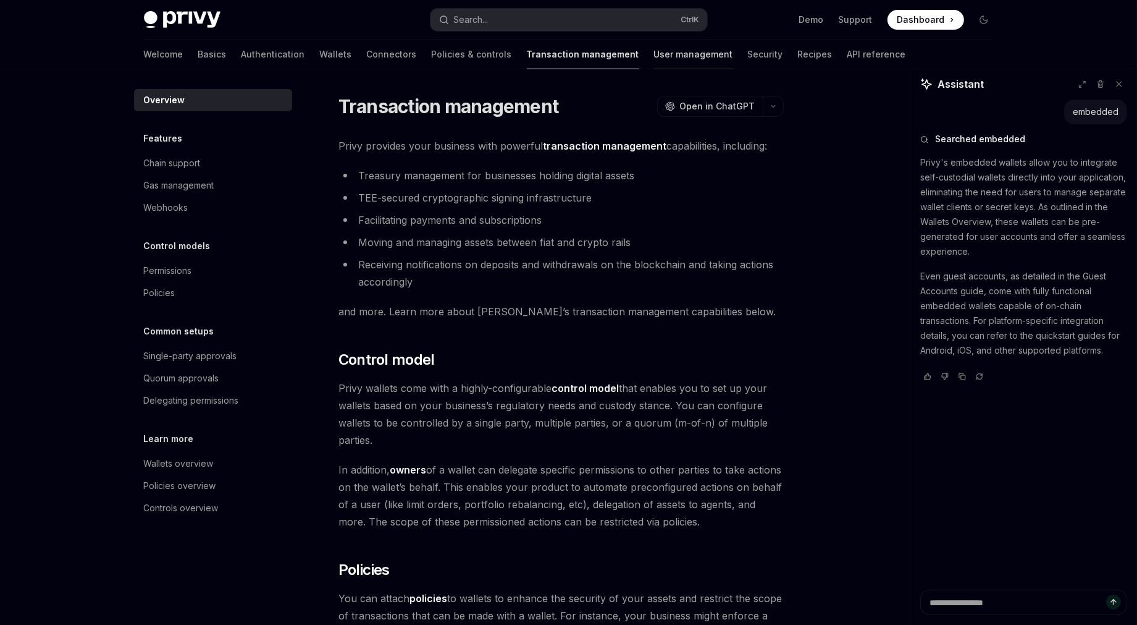
click at [654, 50] on link "User management" at bounding box center [693, 55] width 79 height 30
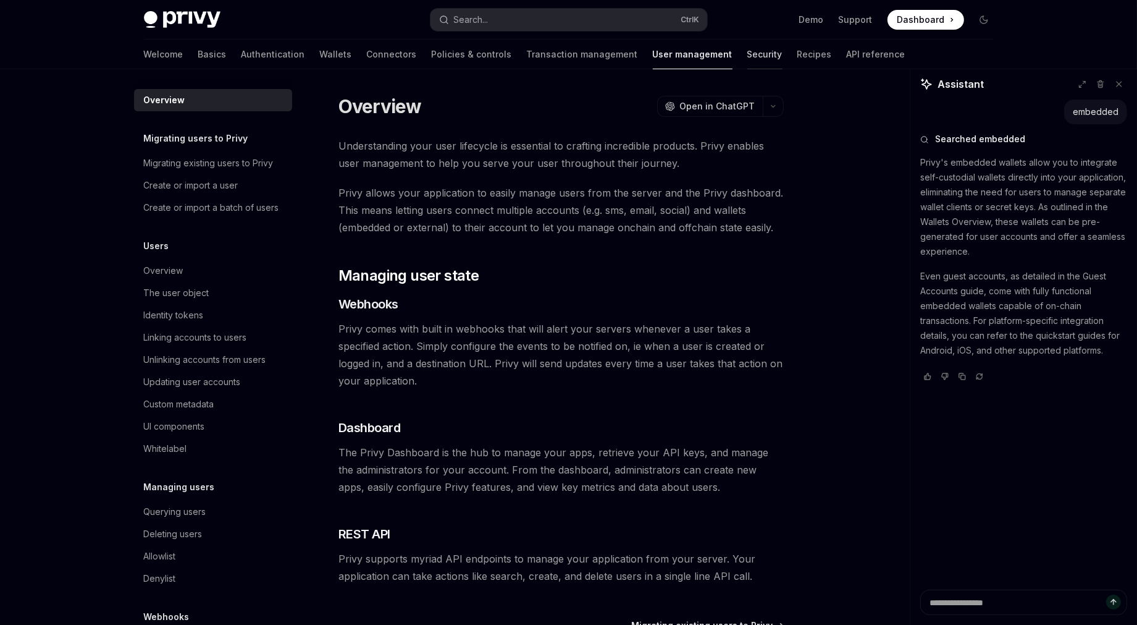
click at [747, 50] on link "Security" at bounding box center [764, 55] width 35 height 30
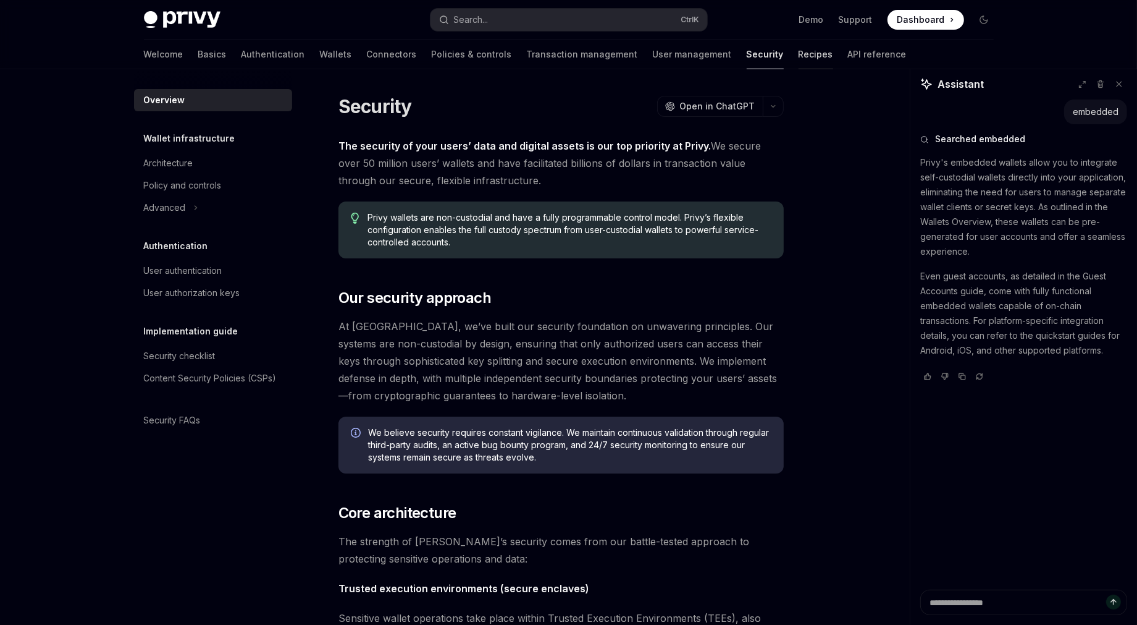
click at [799, 50] on link "Recipes" at bounding box center [816, 55] width 35 height 30
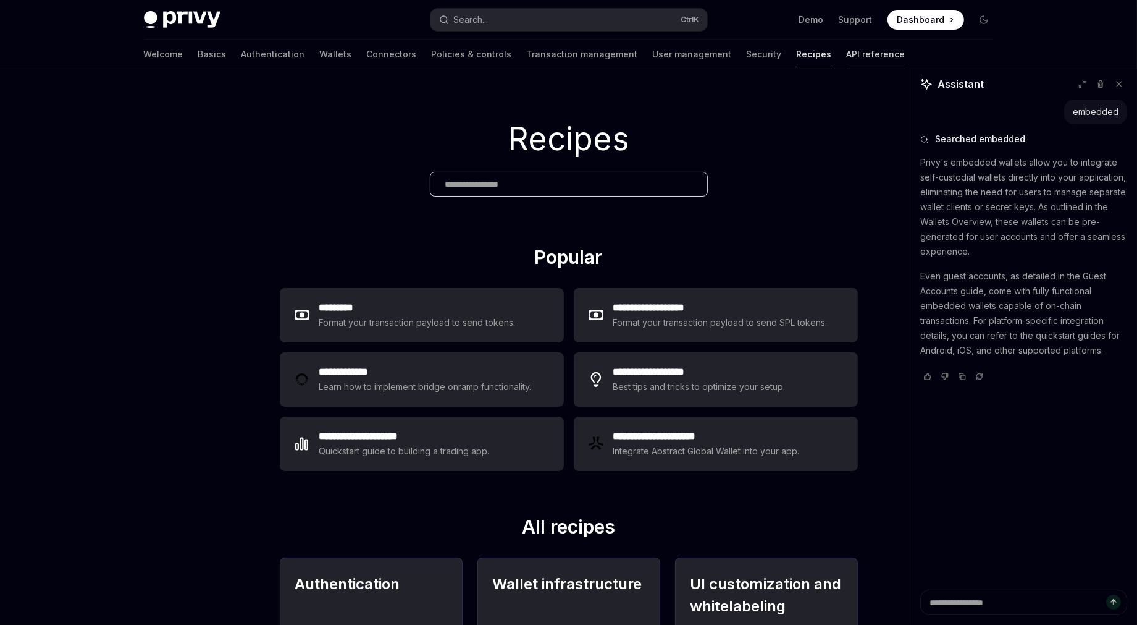
click at [847, 51] on link "API reference" at bounding box center [876, 55] width 59 height 30
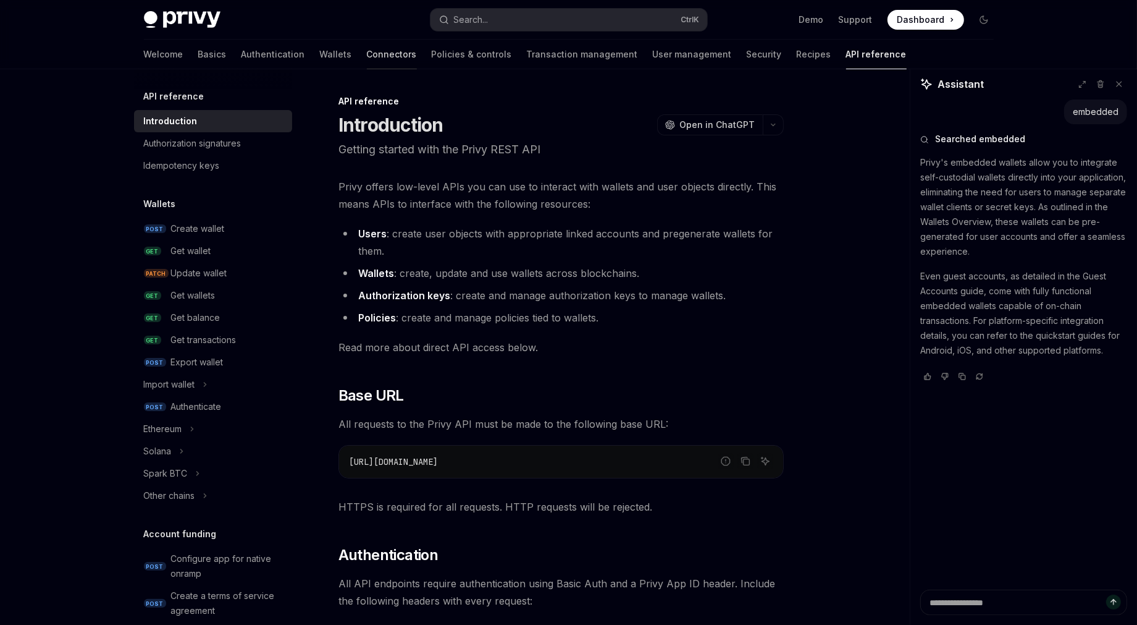
click at [367, 53] on link "Connectors" at bounding box center [392, 55] width 50 height 30
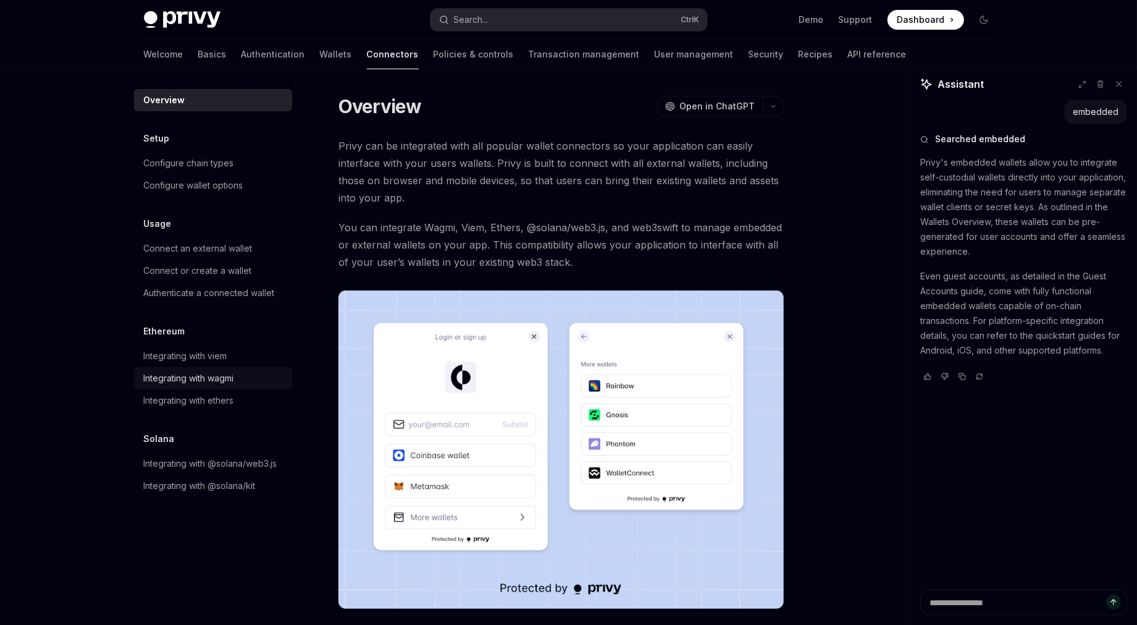
click at [188, 381] on div "Integrating with wagmi" at bounding box center [189, 378] width 90 height 15
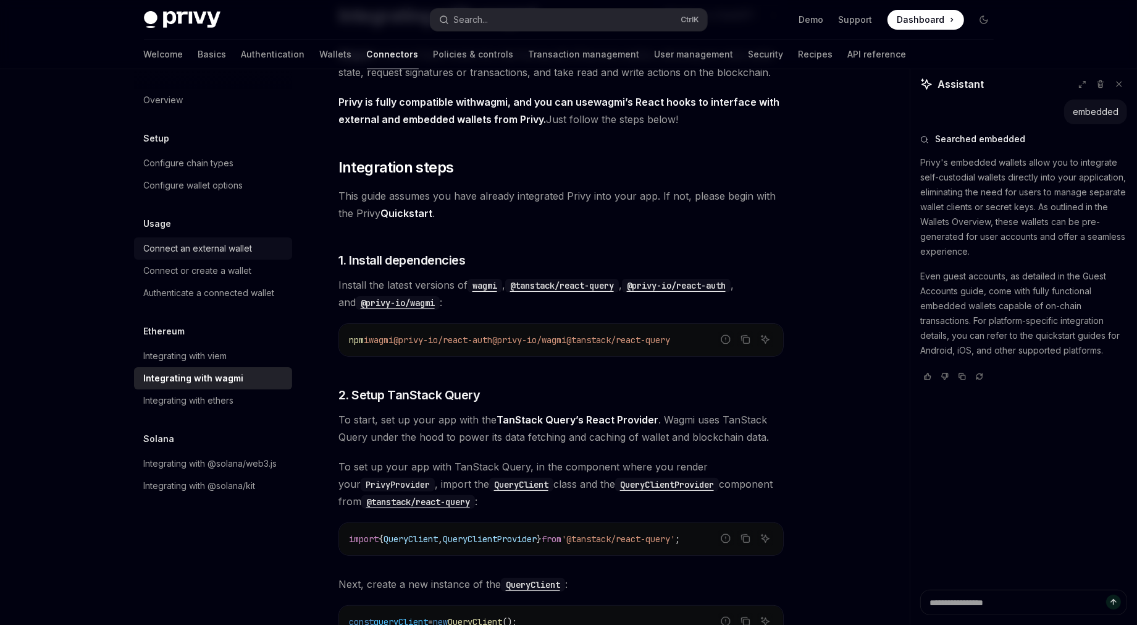
scroll to position [93, 0]
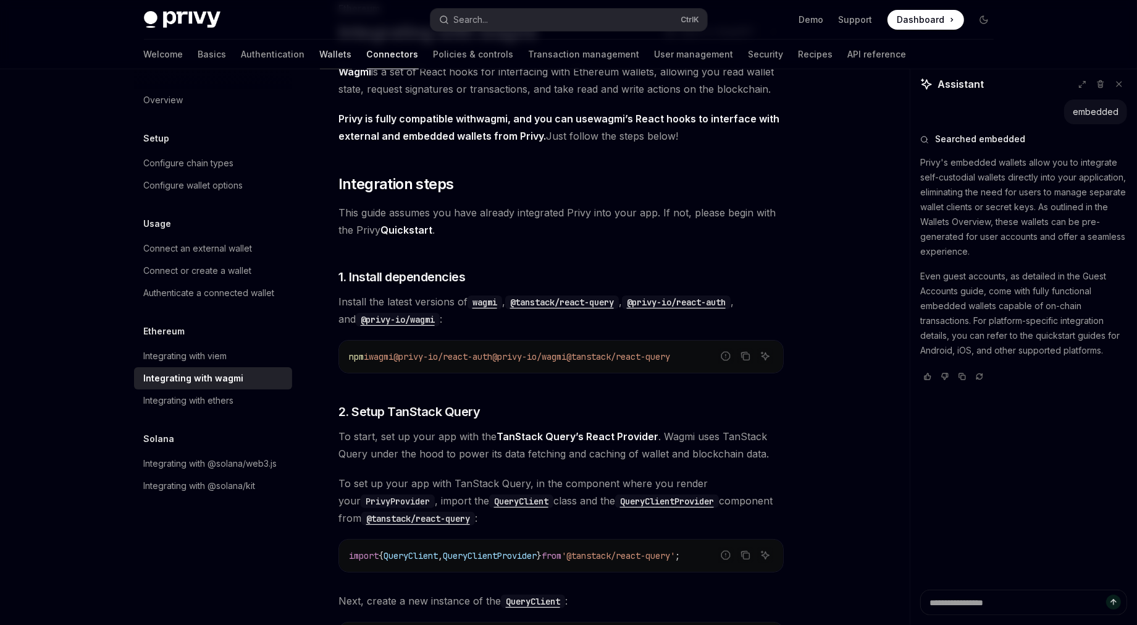
click at [320, 53] on link "Wallets" at bounding box center [336, 55] width 32 height 30
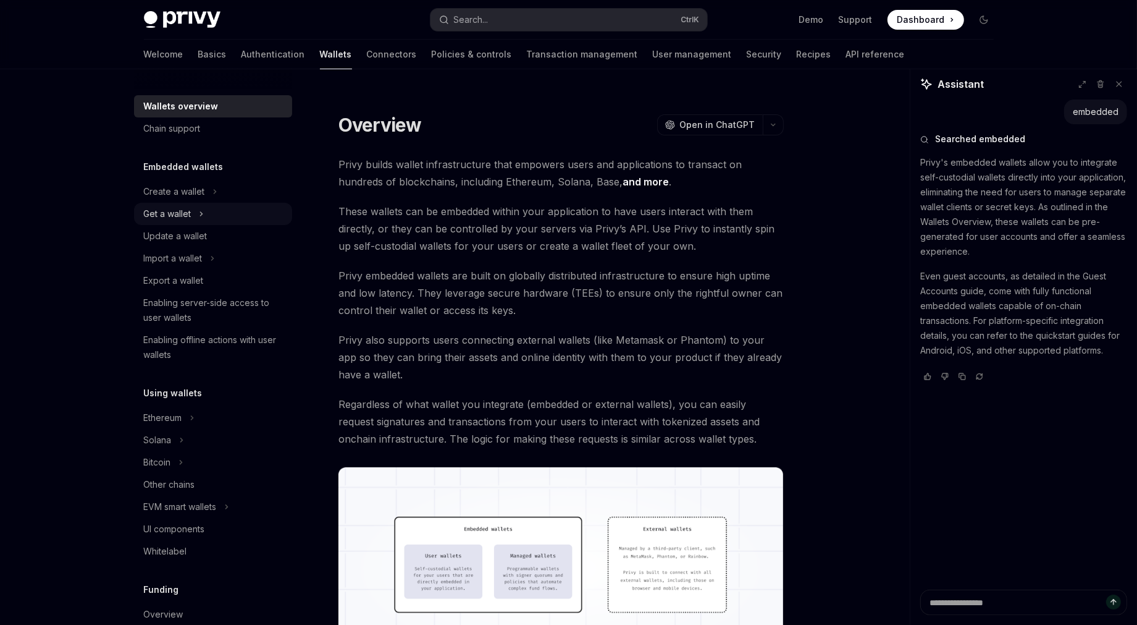
click at [198, 204] on button "Get a wallet" at bounding box center [213, 214] width 158 height 22
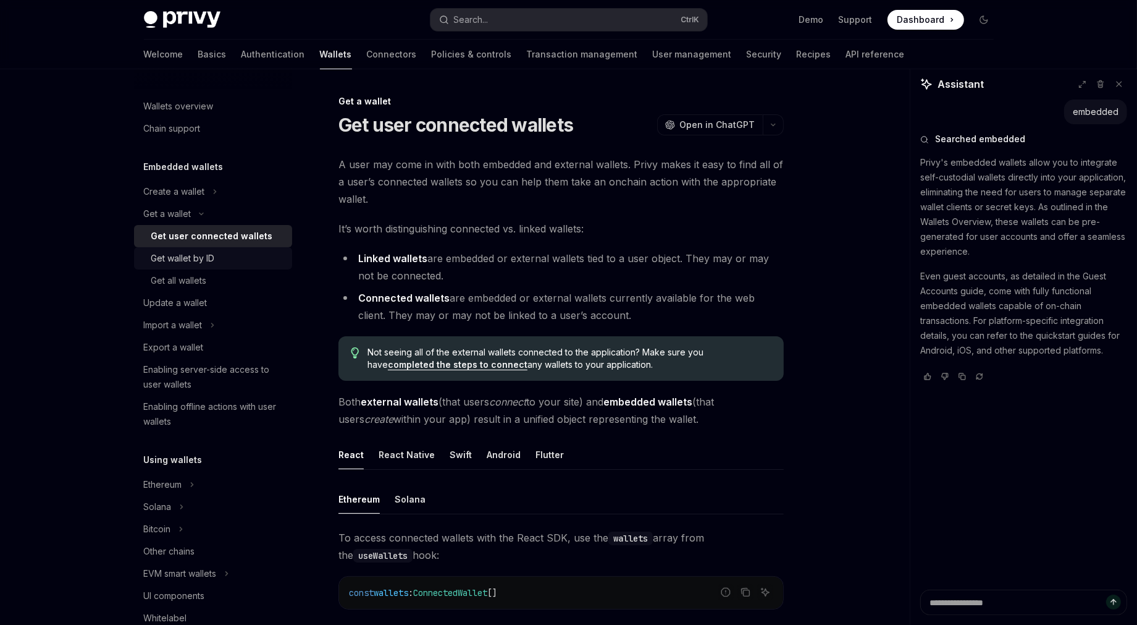
click at [210, 263] on div "Get wallet by ID" at bounding box center [183, 258] width 64 height 15
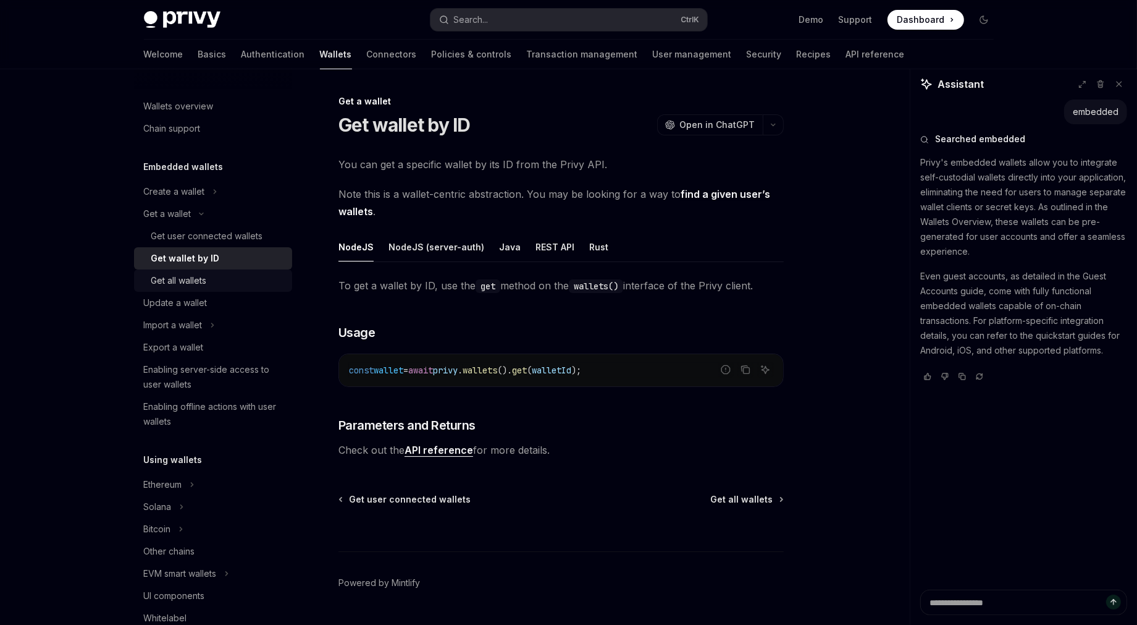
click at [210, 281] on div "Get all wallets" at bounding box center [217, 280] width 133 height 15
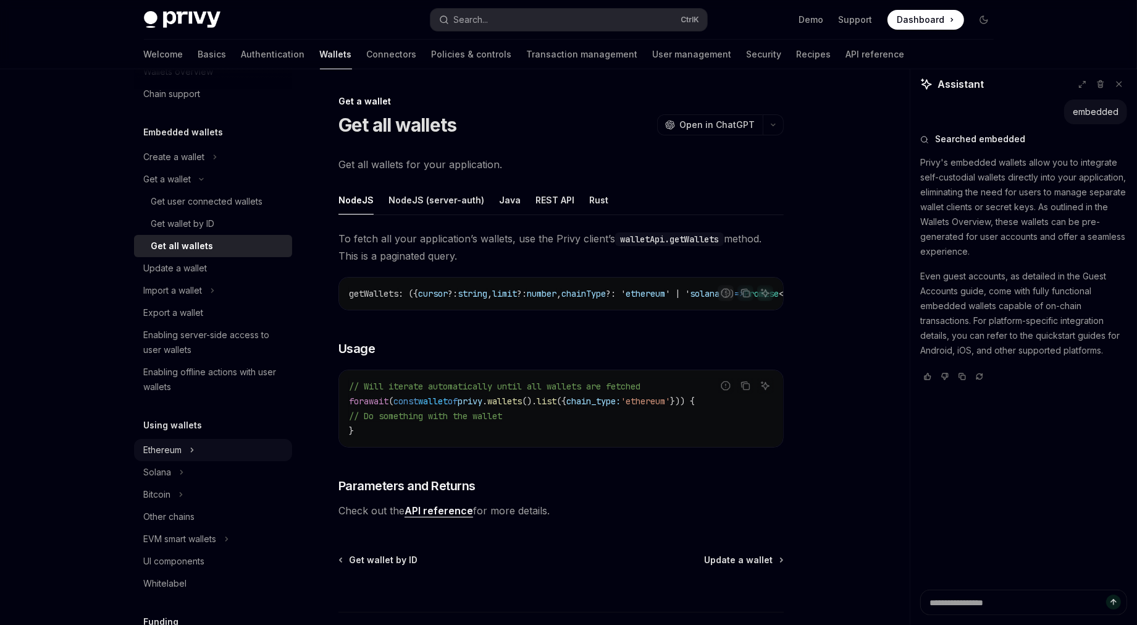
scroll to position [93, 0]
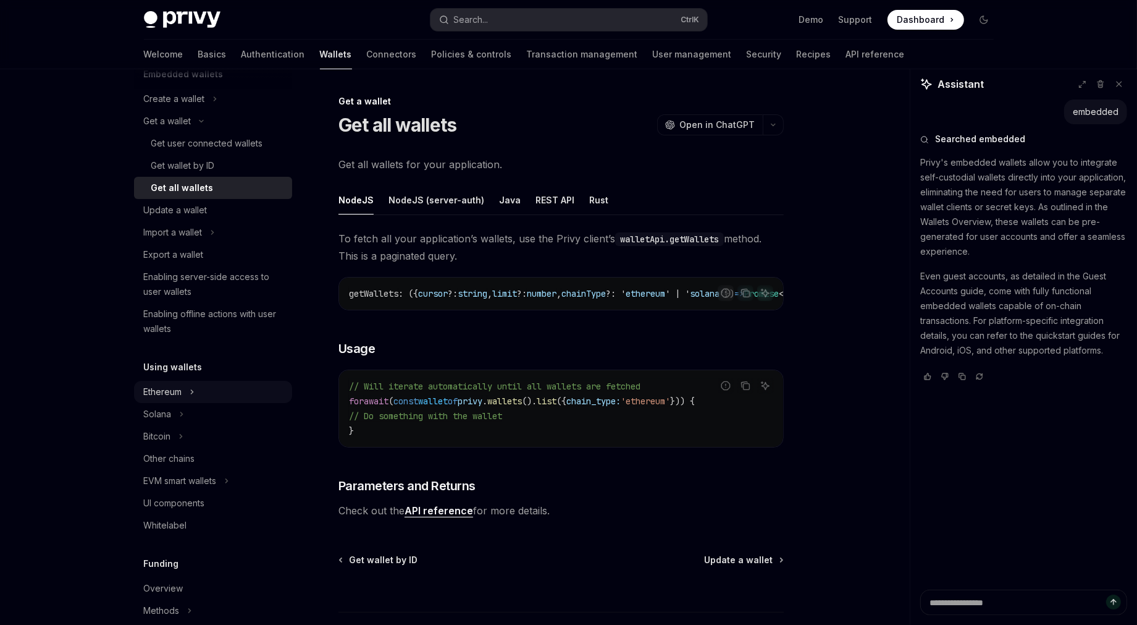
click at [178, 390] on div "Ethereum" at bounding box center [163, 391] width 38 height 15
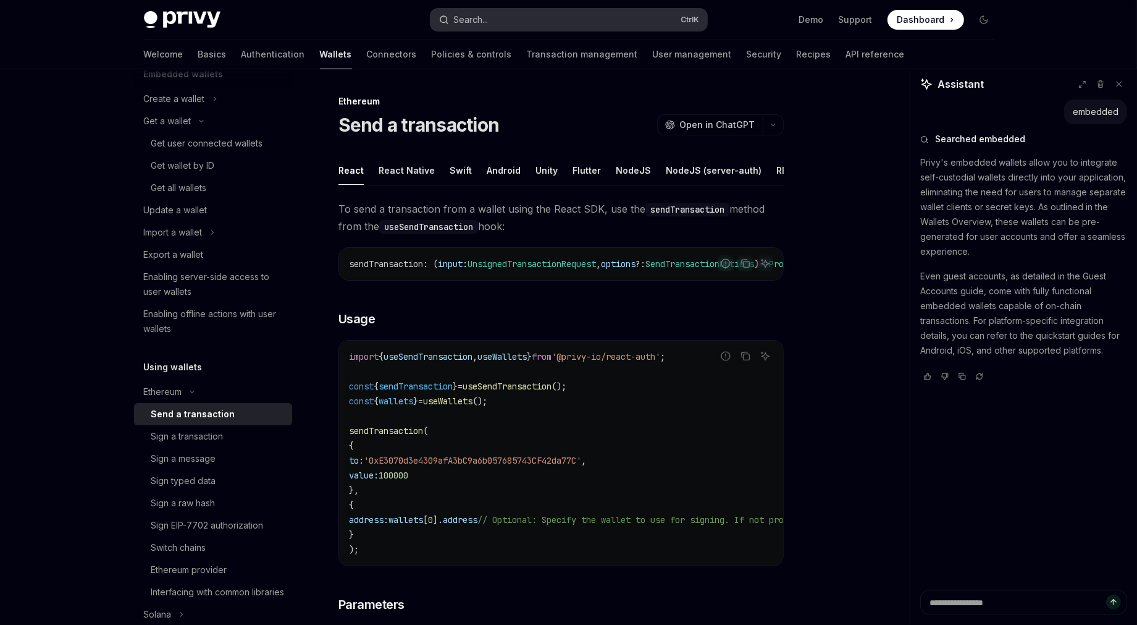
click at [505, 22] on button "Search... Ctrl K" at bounding box center [569, 20] width 277 height 22
click at [242, 48] on link "Authentication" at bounding box center [274, 55] width 64 height 30
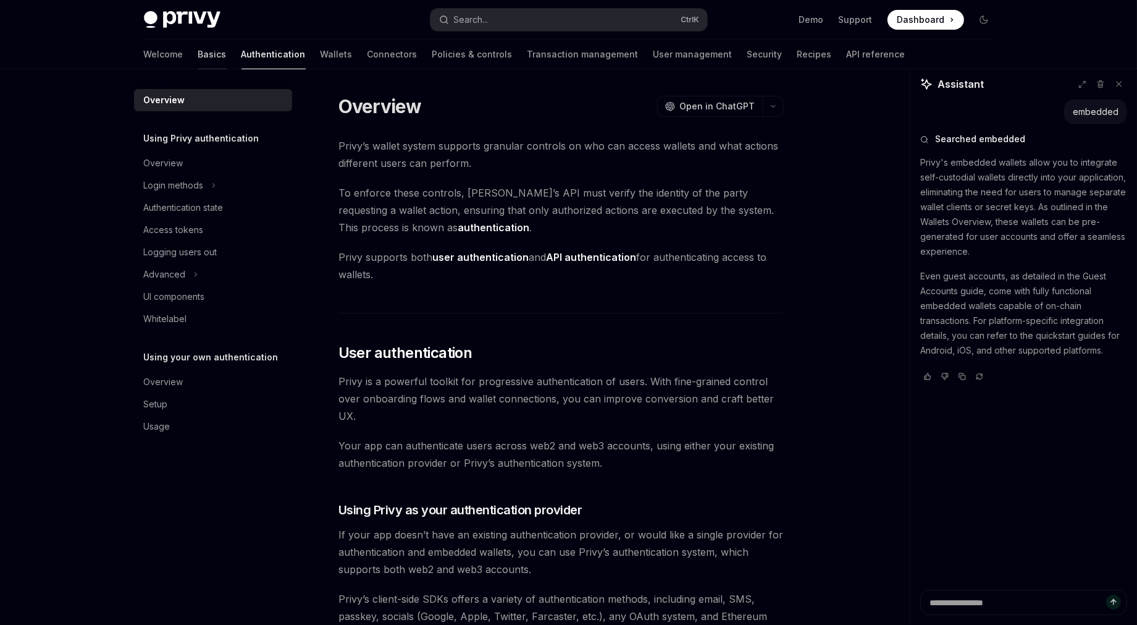
click at [198, 57] on link "Basics" at bounding box center [212, 55] width 28 height 30
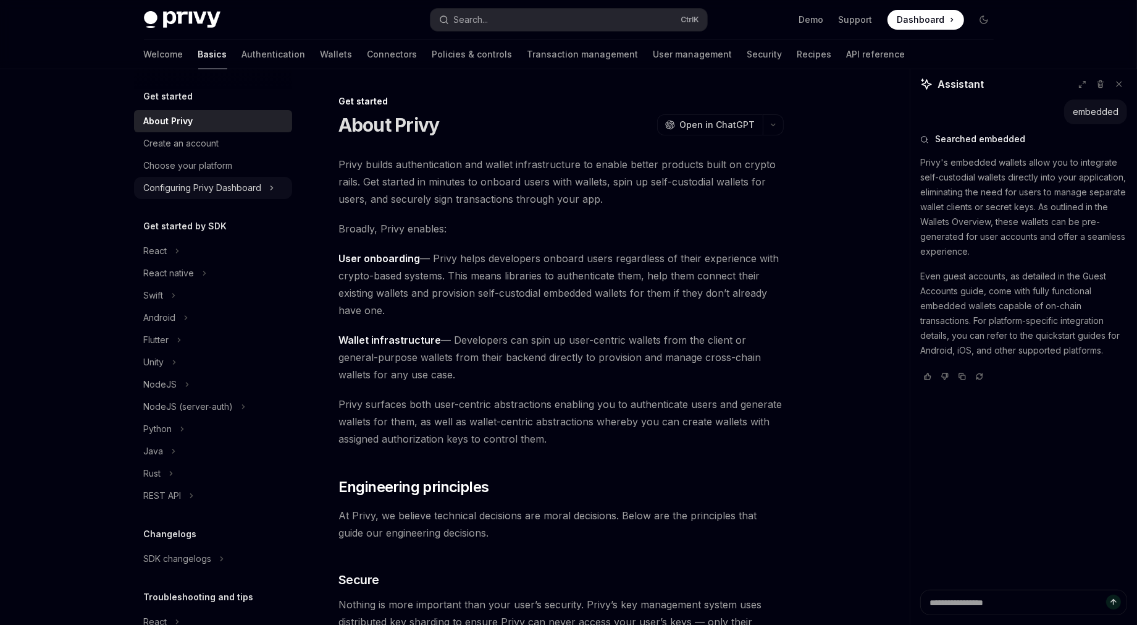
click at [198, 181] on div "Configuring Privy Dashboard" at bounding box center [203, 187] width 118 height 15
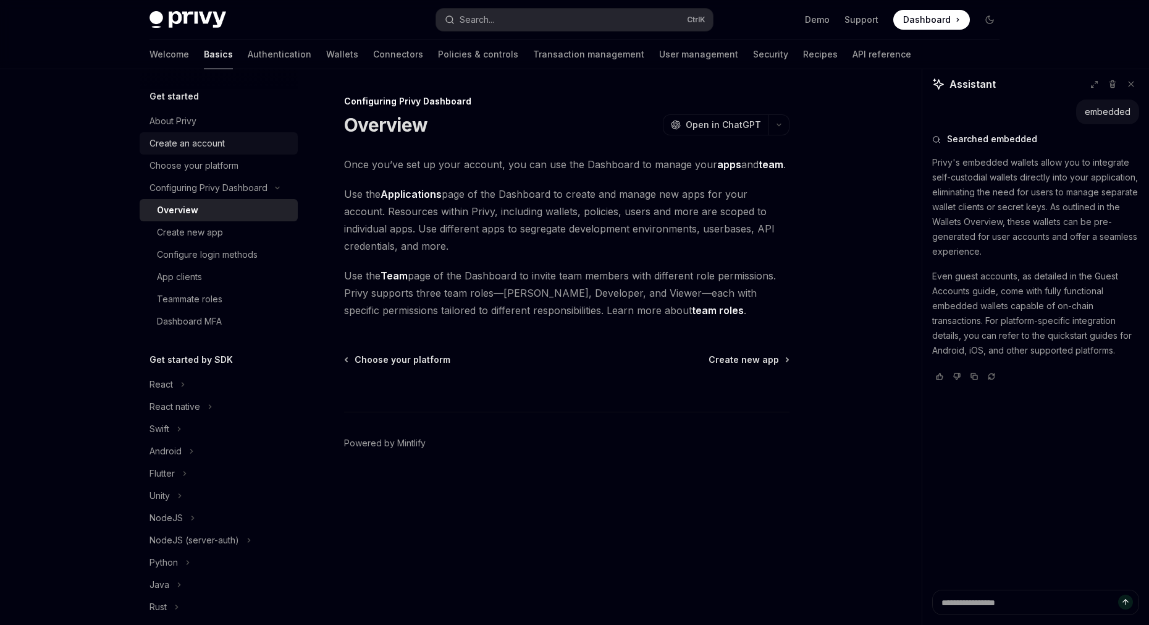
click at [213, 148] on div "Create an account" at bounding box center [186, 143] width 75 height 15
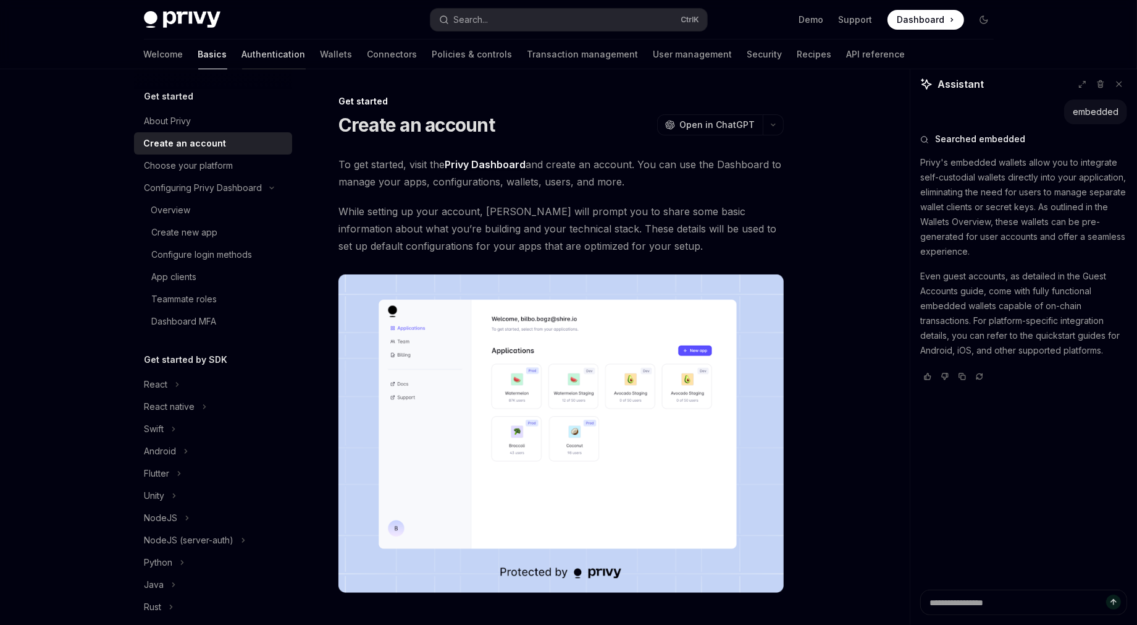
click at [242, 64] on link "Authentication" at bounding box center [274, 55] width 64 height 30
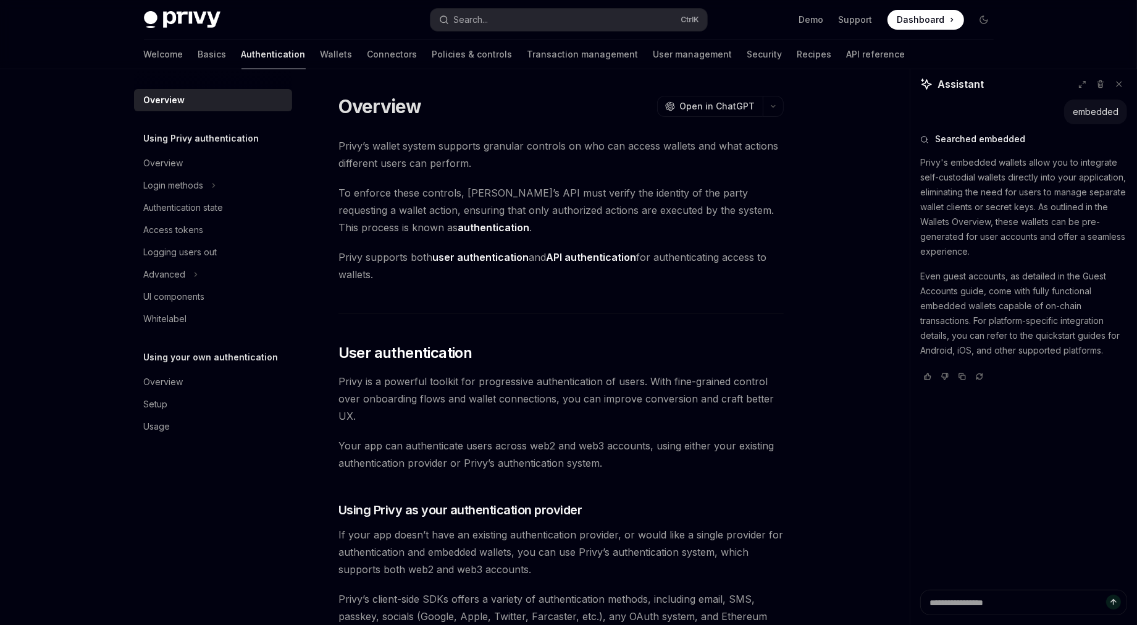
click at [297, 53] on div "Welcome Basics Authentication Wallets Connectors Policies & controls Transactio…" at bounding box center [525, 55] width 762 height 30
click at [321, 62] on link "Wallets" at bounding box center [337, 55] width 32 height 30
type textarea "*"
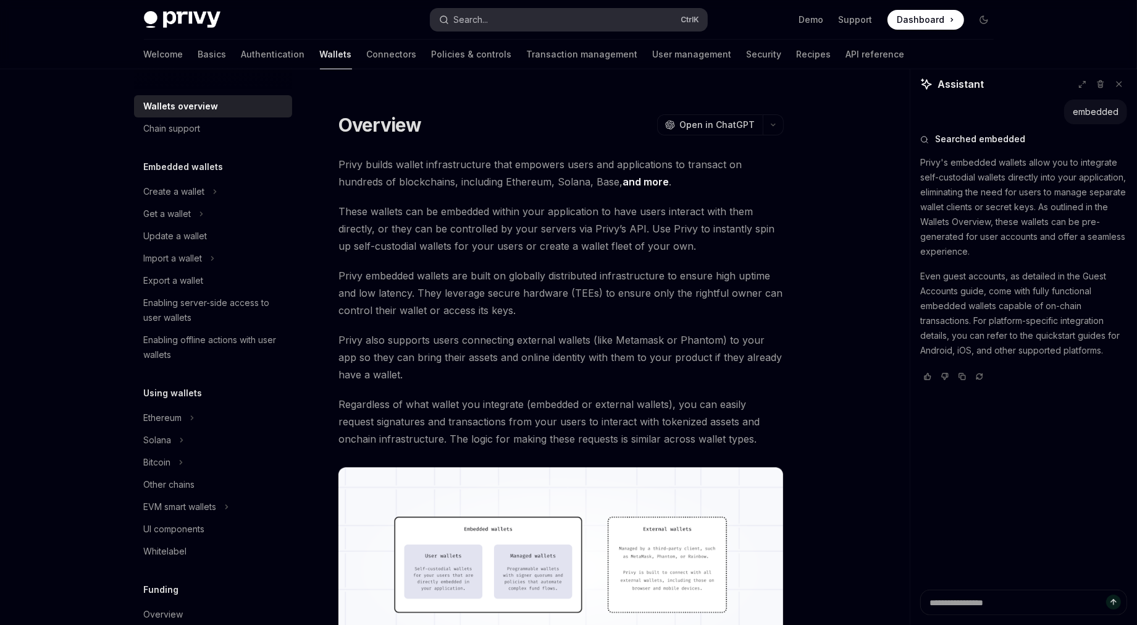
click at [552, 12] on button "Search... Ctrl K" at bounding box center [569, 20] width 277 height 22
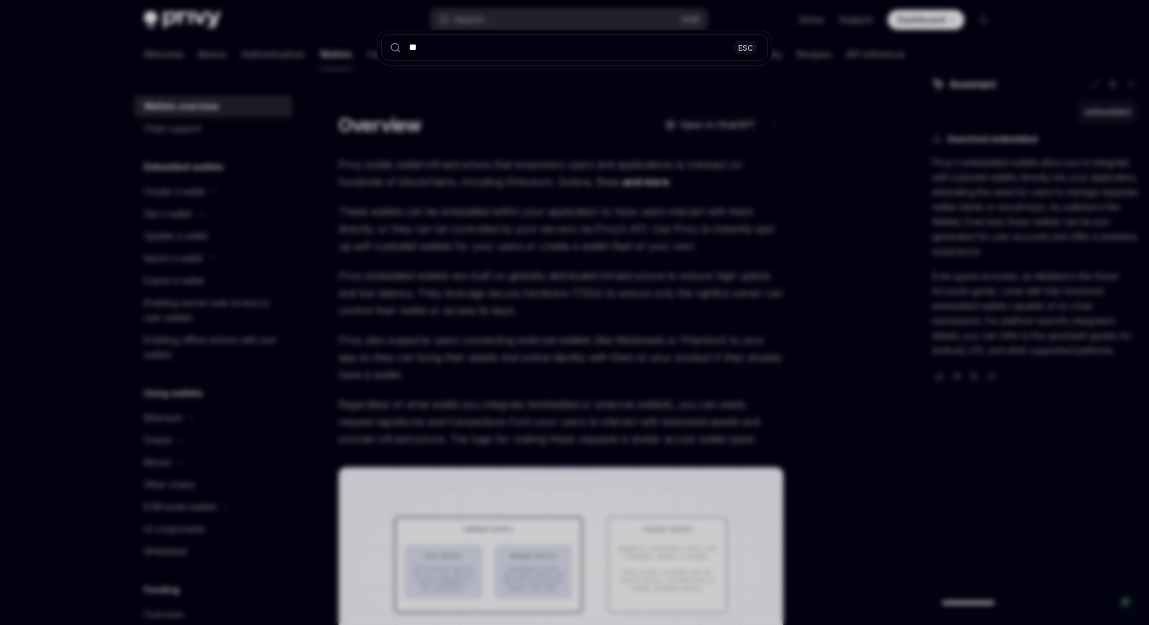
type input "**"
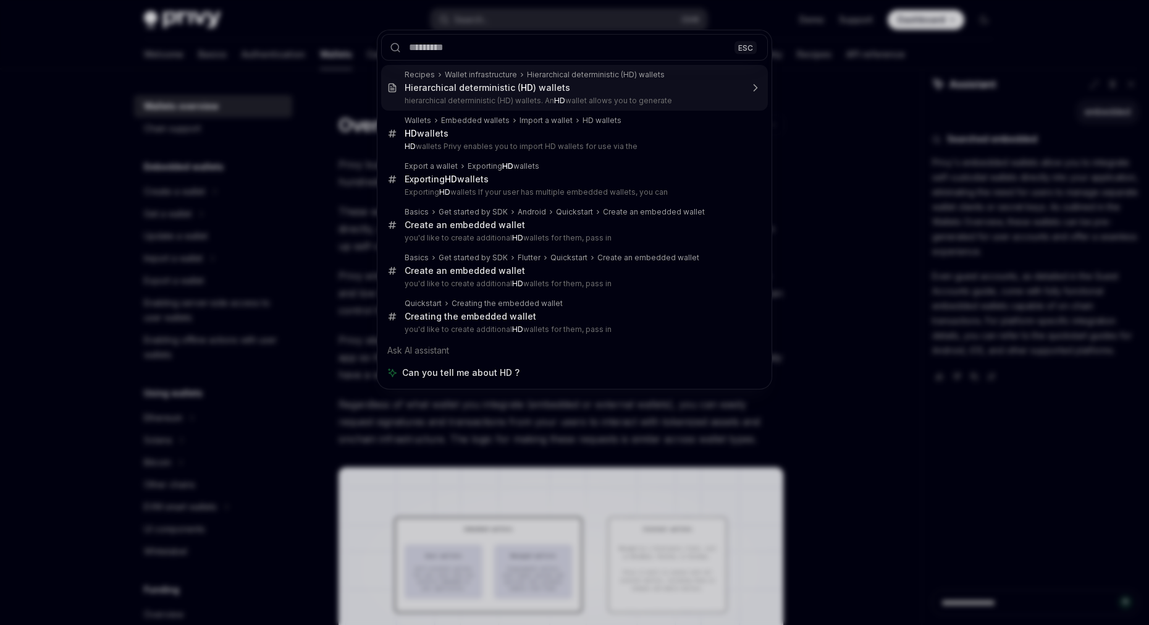
type textarea "*"
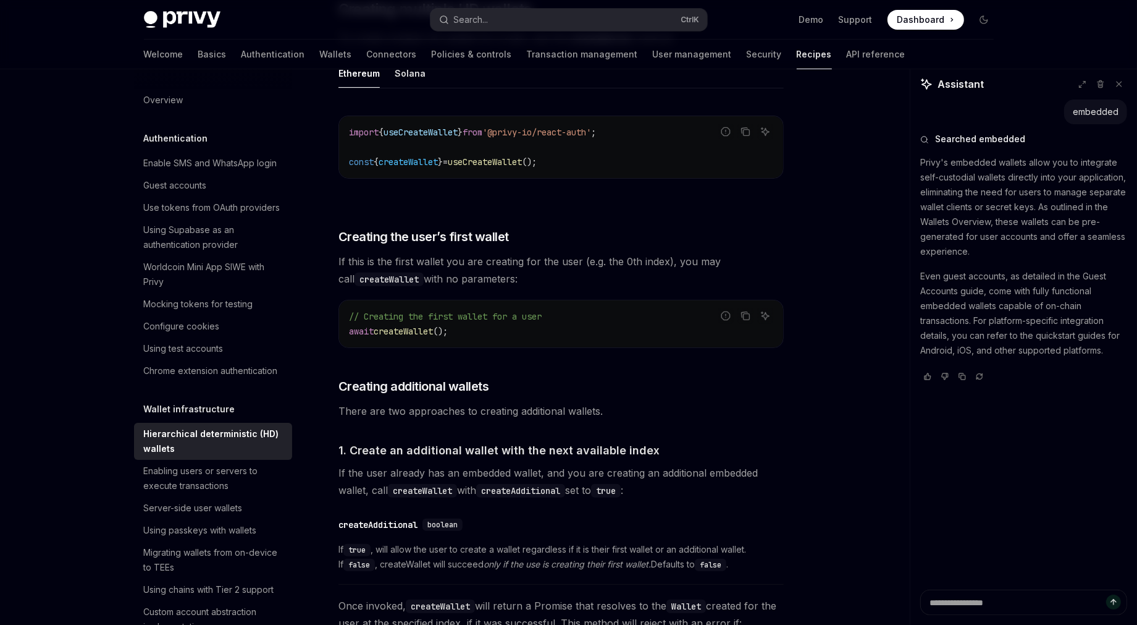
scroll to position [347, 0]
